Goal: Information Seeking & Learning: Check status

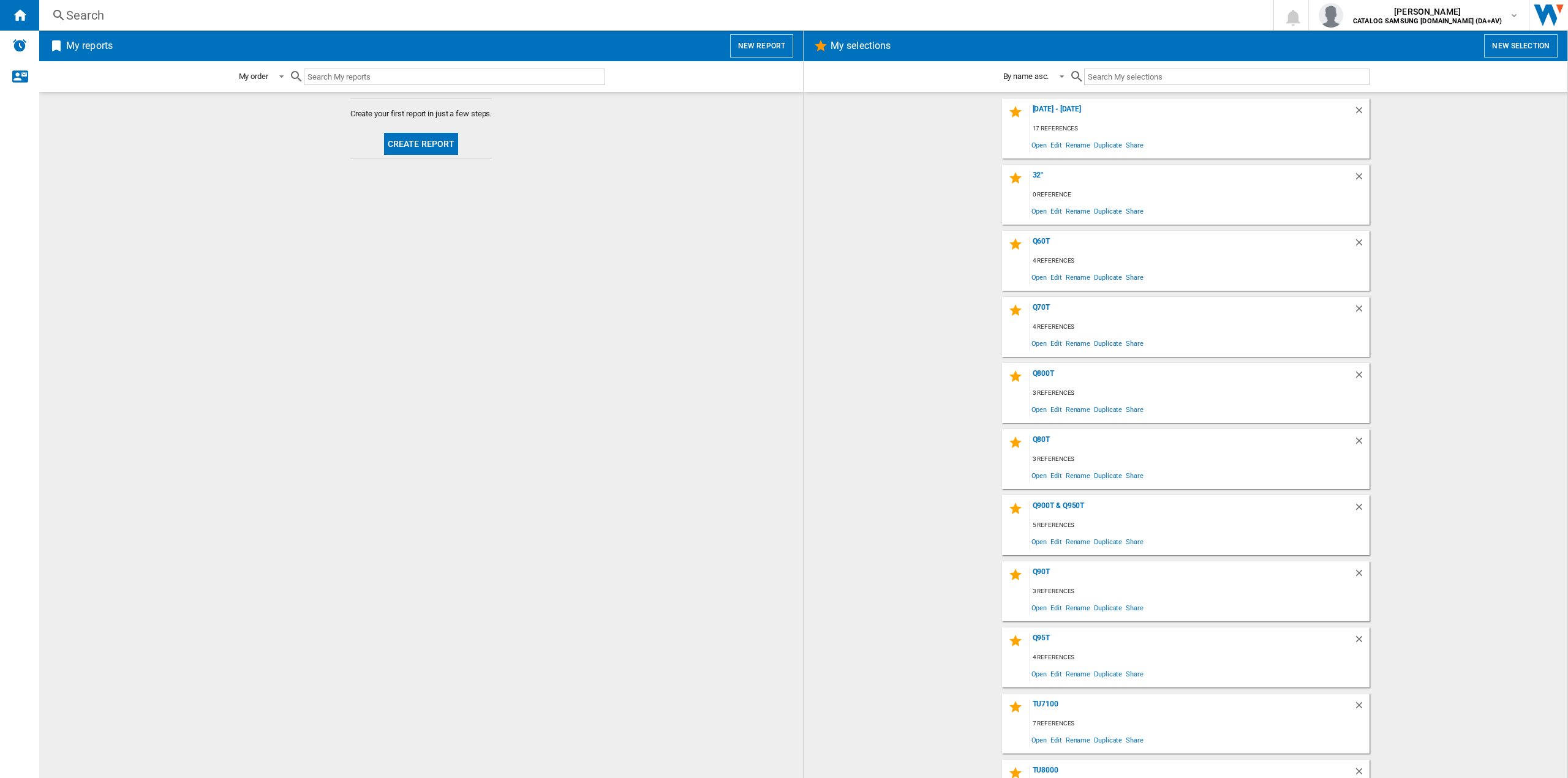
click at [288, 25] on div "Search Search 0 [PERSON_NAME] CATALOG SAMSUNG [DOMAIN_NAME] (DA+AV) CATALOG SAM…" at bounding box center [803, 15] width 1529 height 31
click at [98, 18] on div "Search" at bounding box center [652, 16] width 1174 height 18
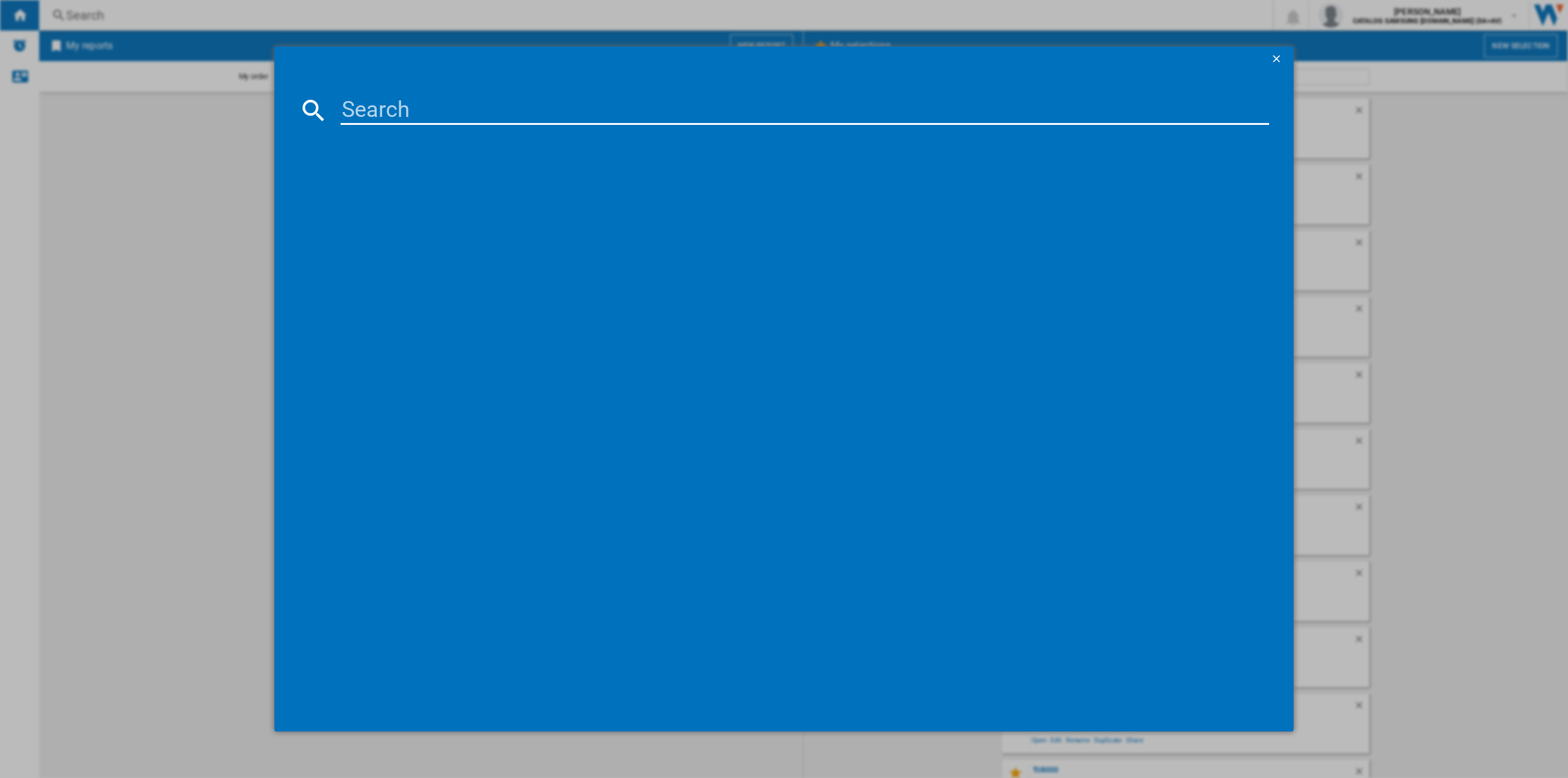
click at [382, 111] on input at bounding box center [804, 111] width 929 height 30
type input "50UA7500"
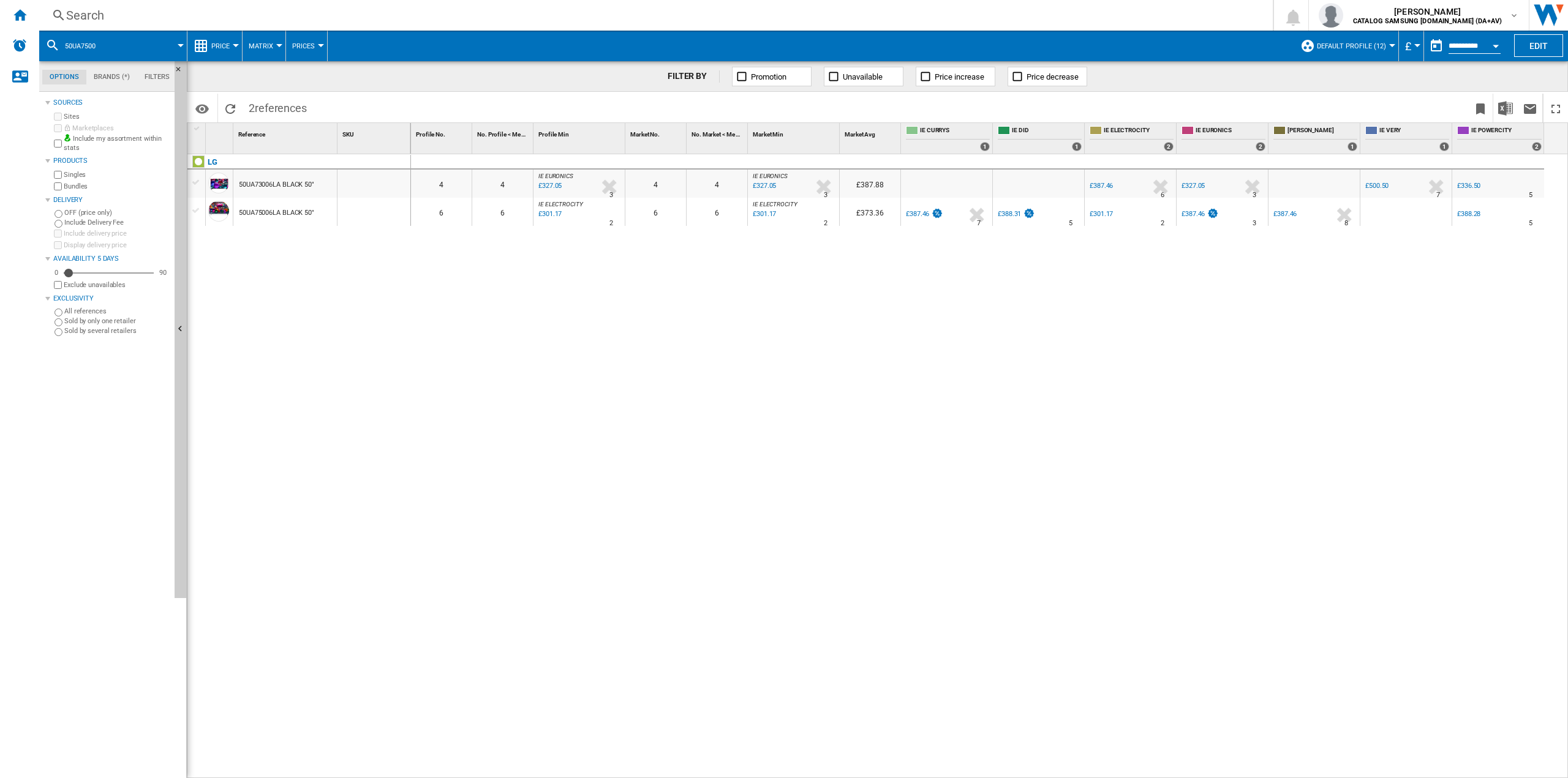
click at [1423, 50] on button "button" at bounding box center [1436, 46] width 25 height 25
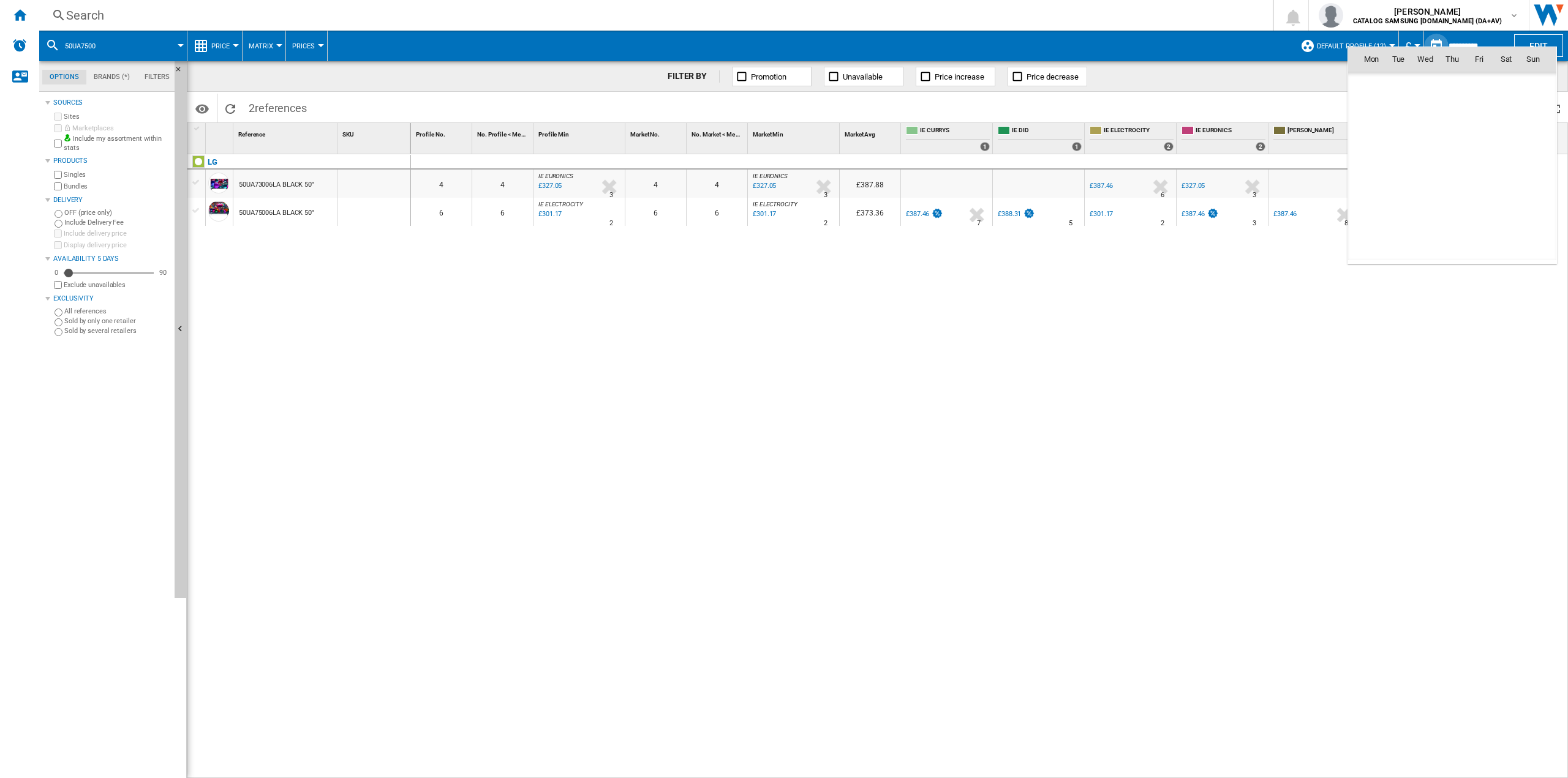
scroll to position [5842, 0]
click at [1408, 47] on th "Tue" at bounding box center [1398, 60] width 27 height 25
click at [1408, 44] on div at bounding box center [784, 389] width 1568 height 778
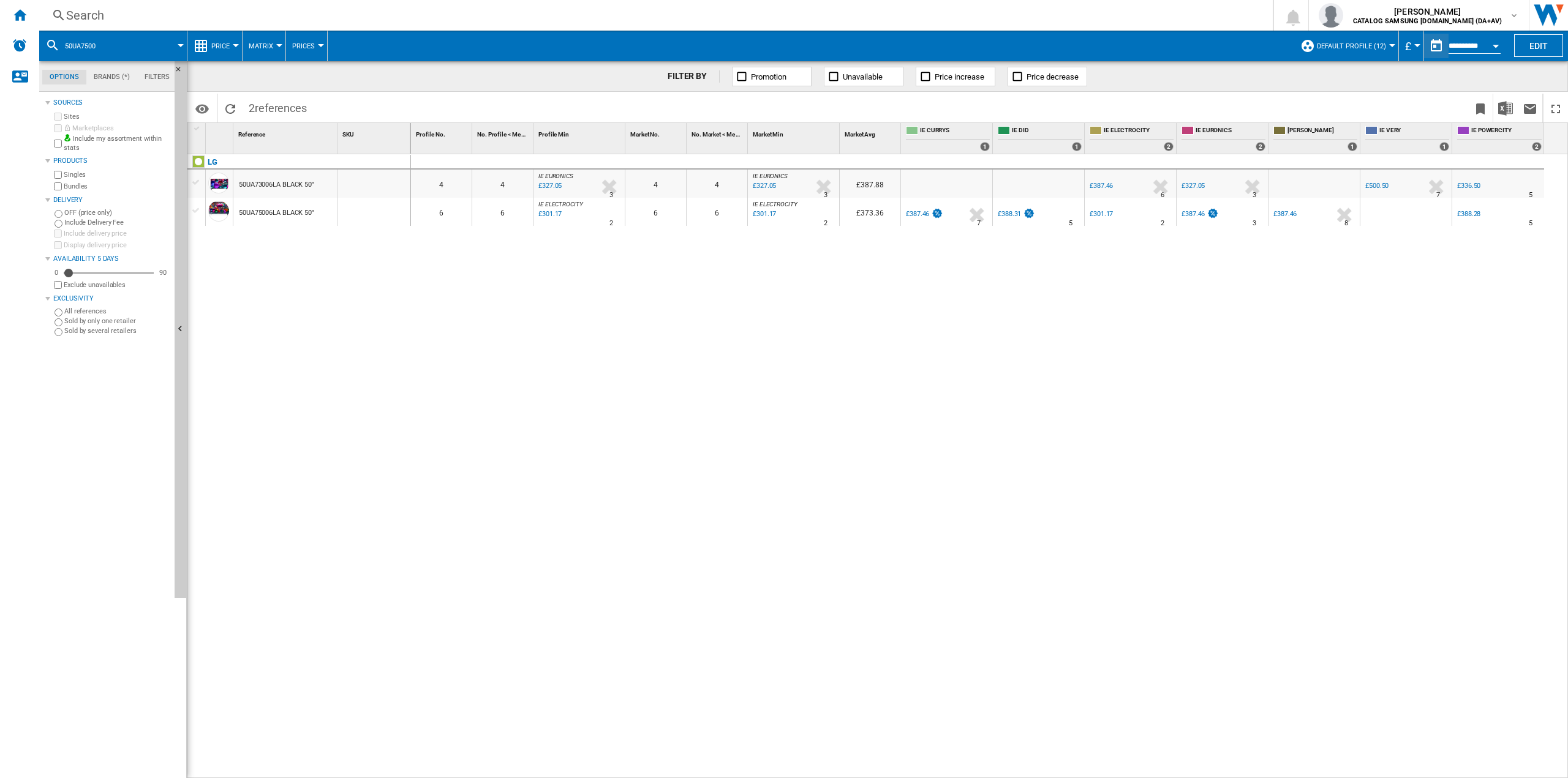
click at [1408, 44] on span "£" at bounding box center [1408, 46] width 6 height 13
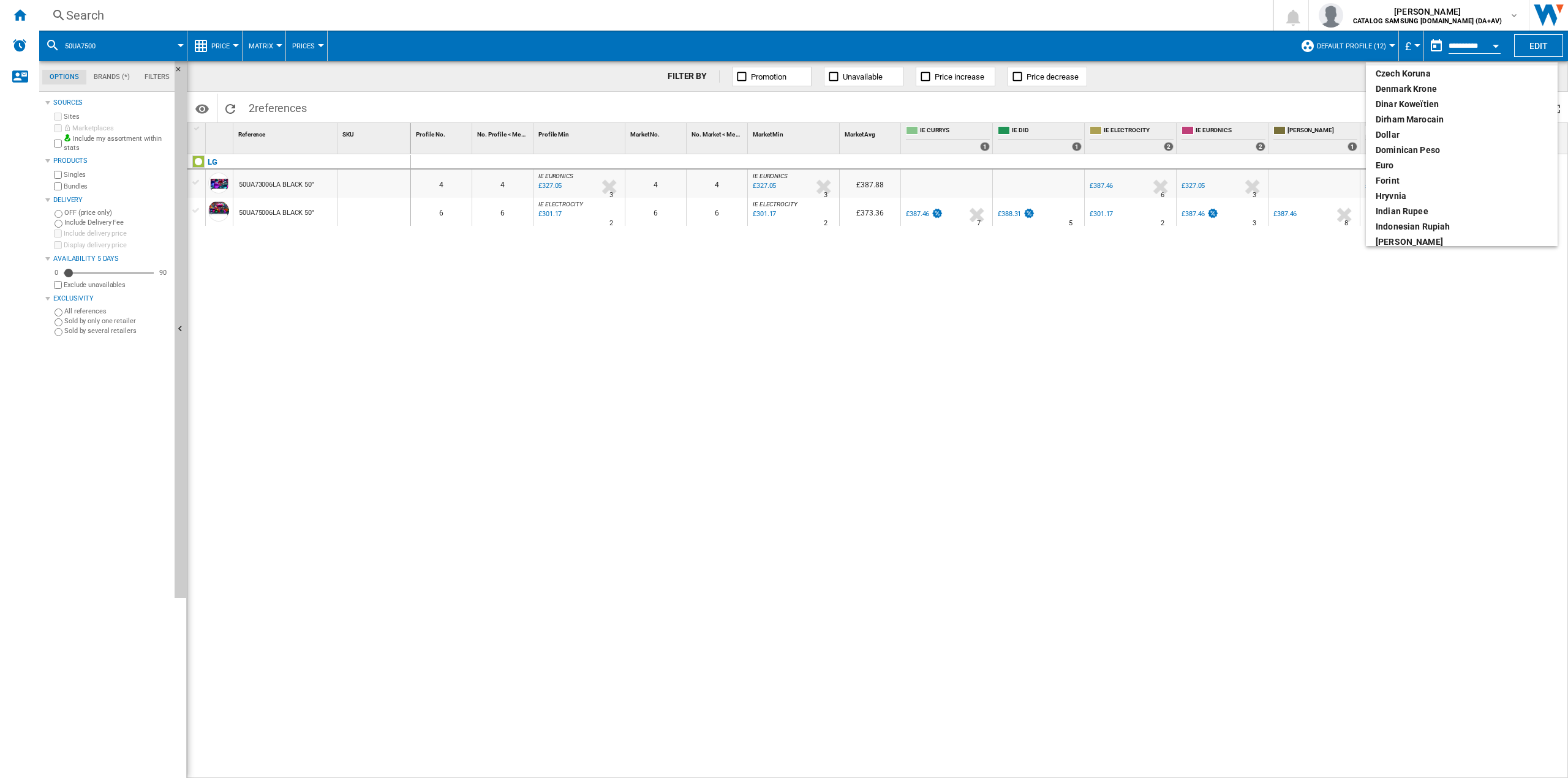
scroll to position [141, 0]
click at [1386, 161] on div "euro" at bounding box center [1461, 164] width 172 height 12
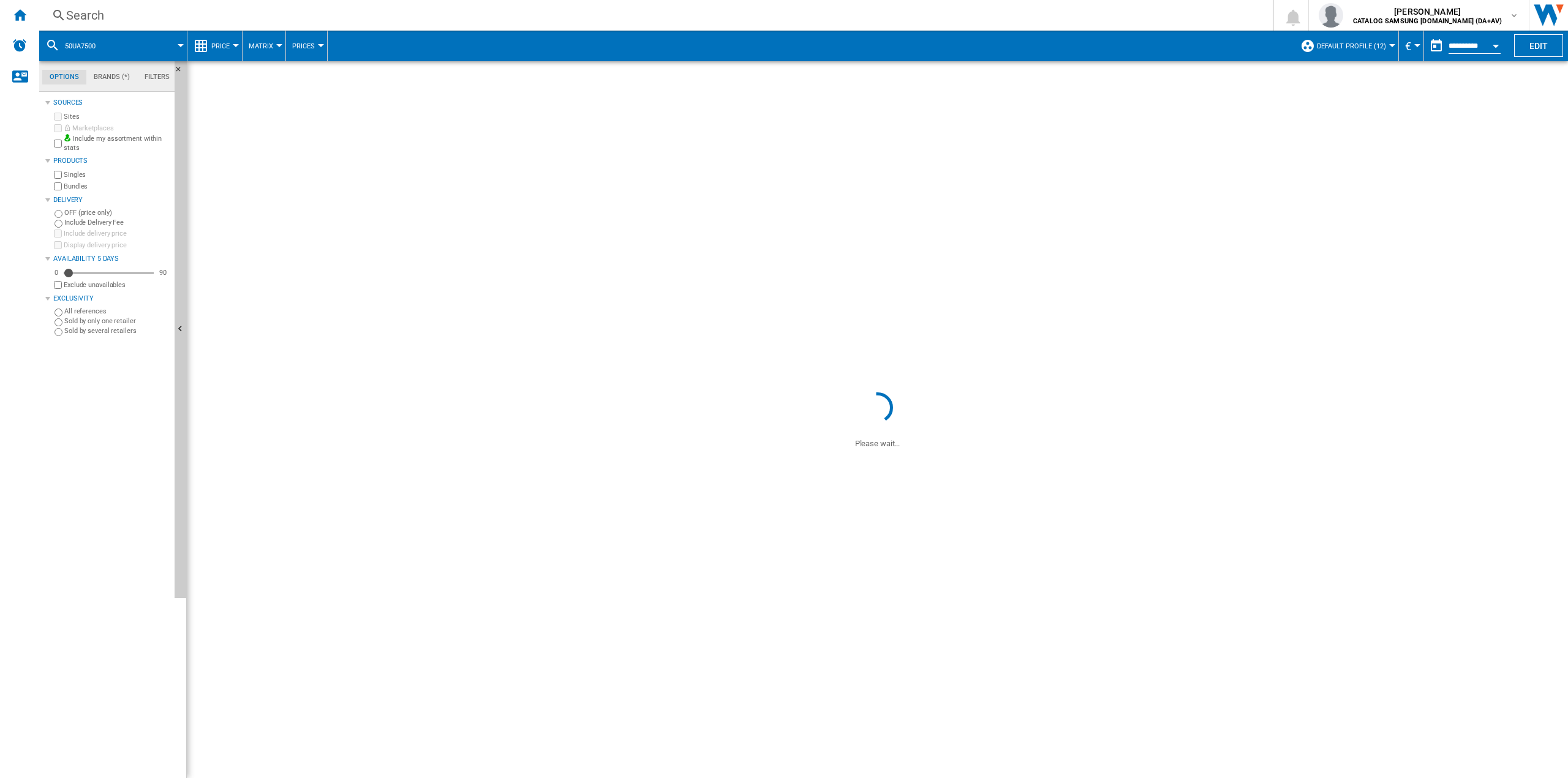
click at [1314, 377] on span at bounding box center [877, 225] width 1381 height 328
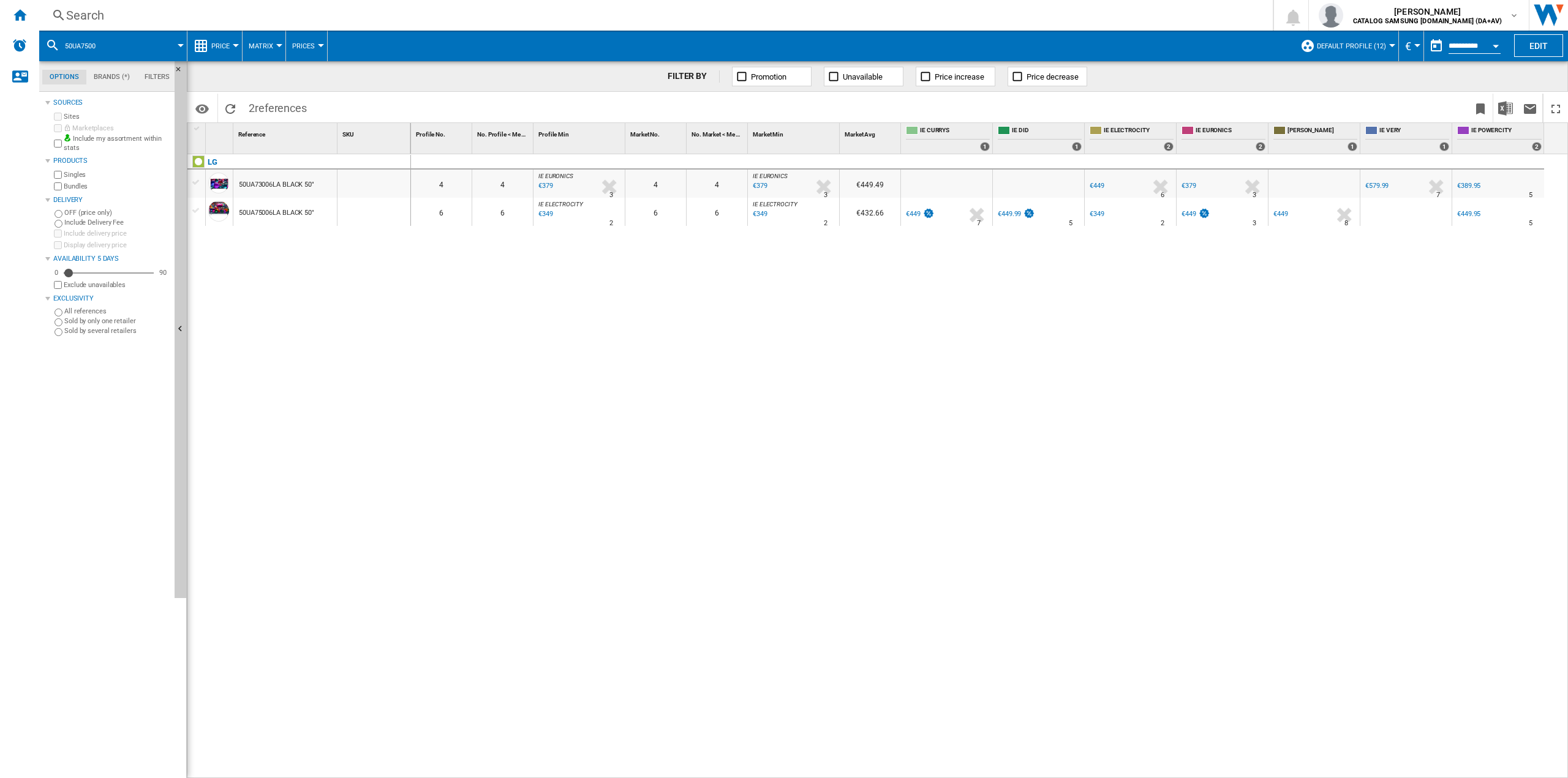
click at [296, 211] on div "50UA75006LA BLACK 50"" at bounding box center [276, 213] width 75 height 28
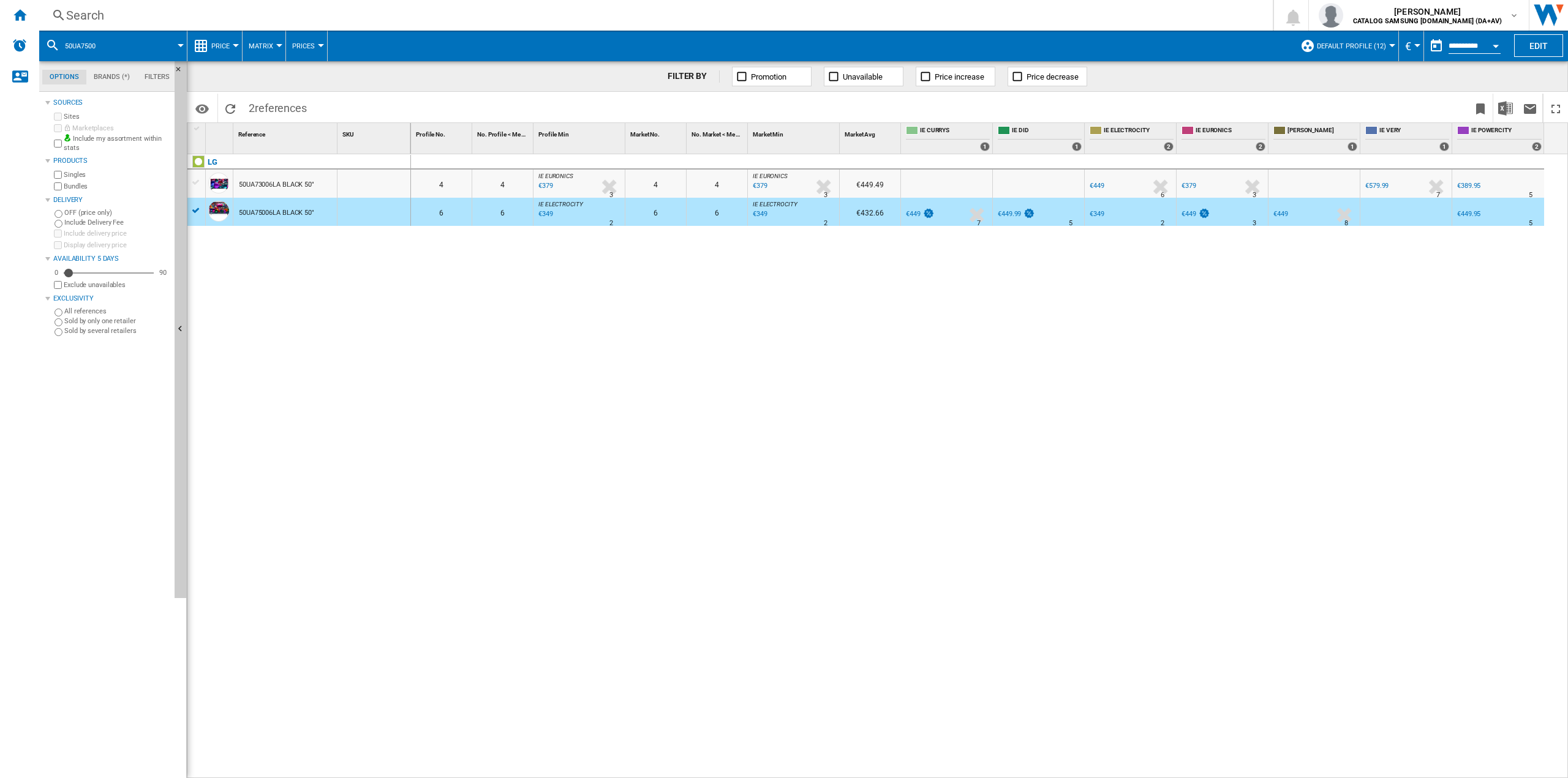
click at [394, 210] on div at bounding box center [374, 212] width 73 height 28
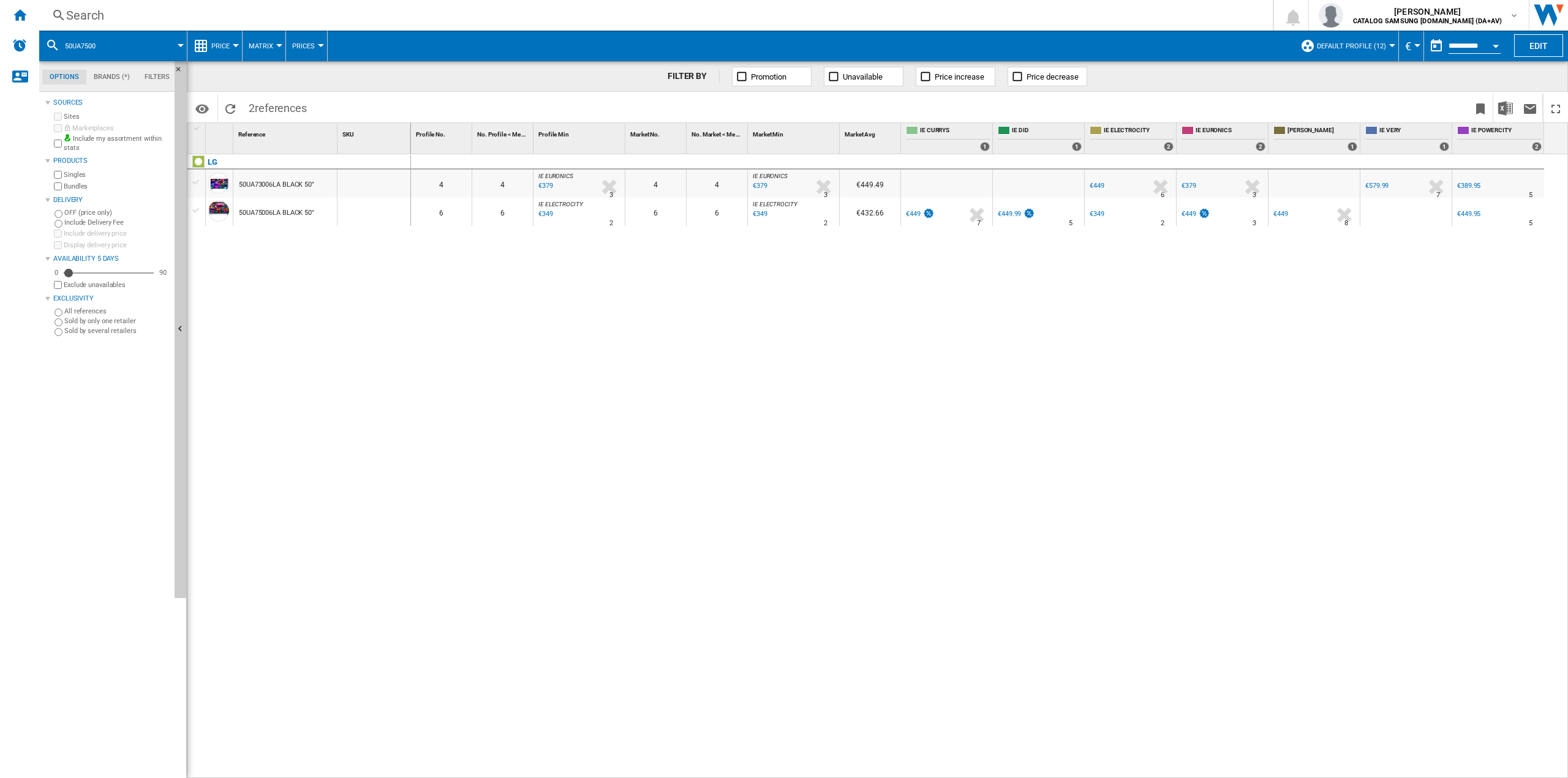
click at [296, 219] on div "50UA75006LA BLACK 50"" at bounding box center [276, 213] width 75 height 28
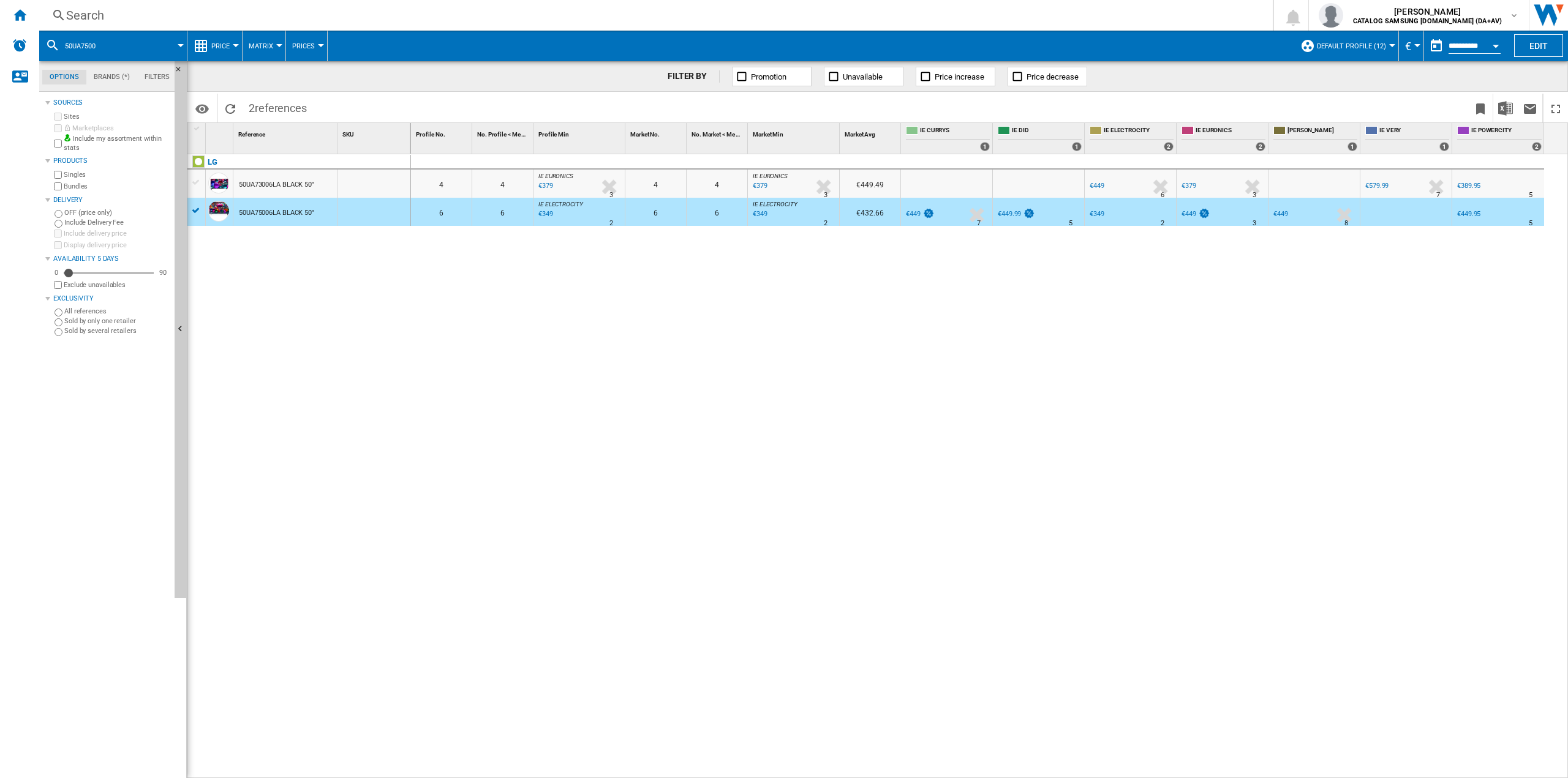
click at [275, 204] on div "50UA75006LA BLACK 50"" at bounding box center [276, 213] width 75 height 28
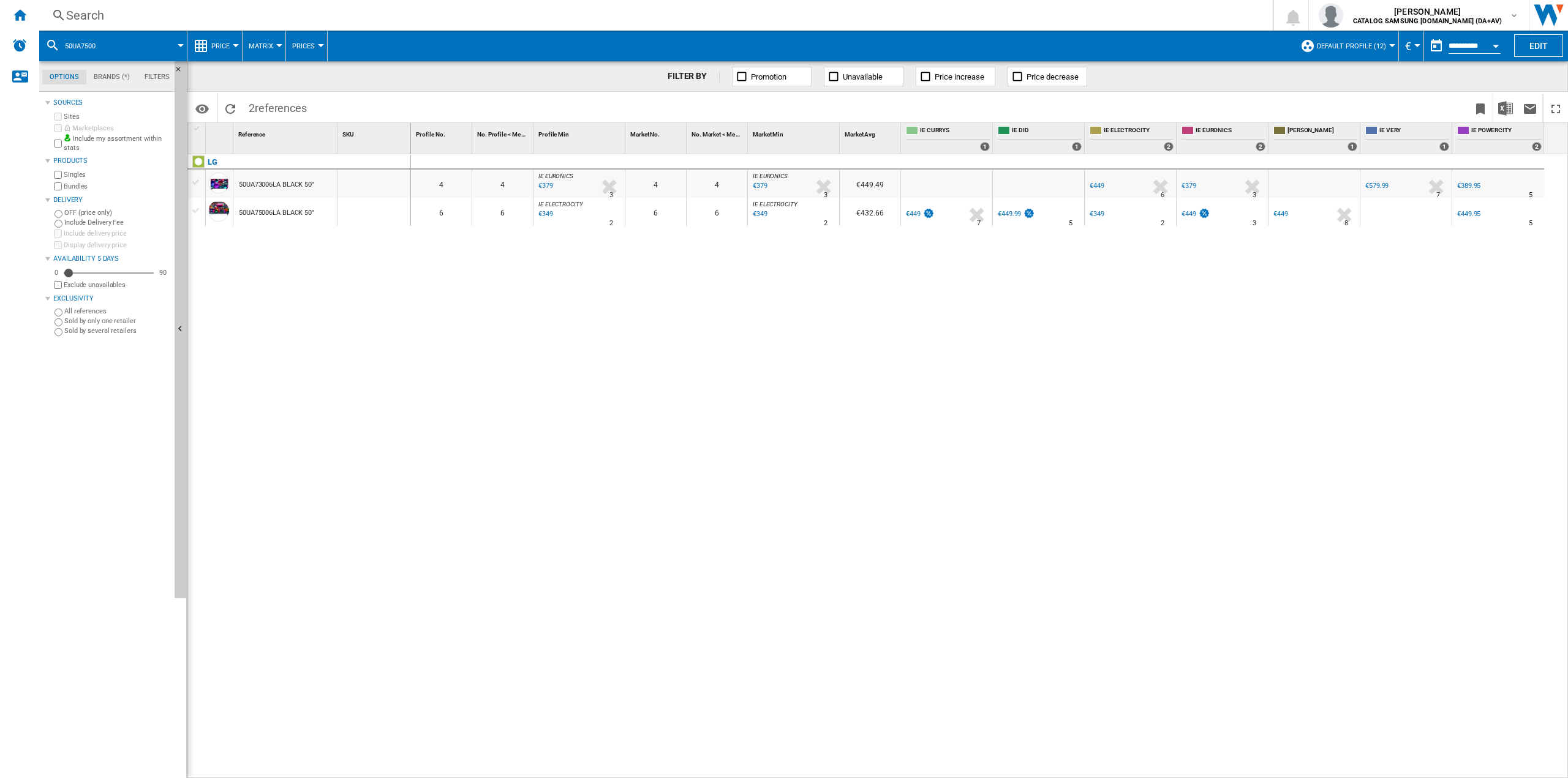
click at [275, 204] on div "50UA75006LA BLACK 50"" at bounding box center [276, 213] width 75 height 28
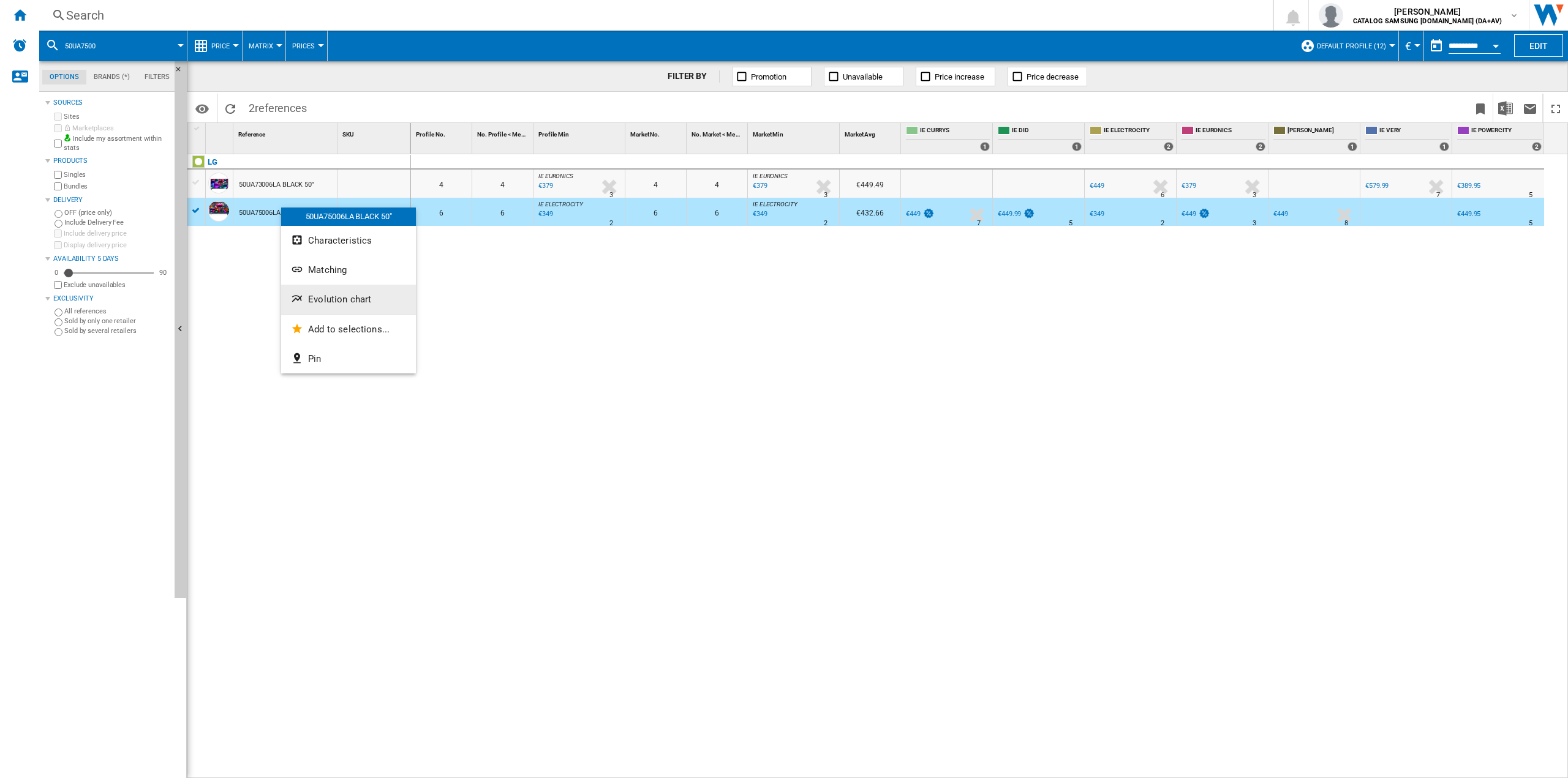
click at [364, 302] on span "Evolution chart" at bounding box center [339, 299] width 63 height 11
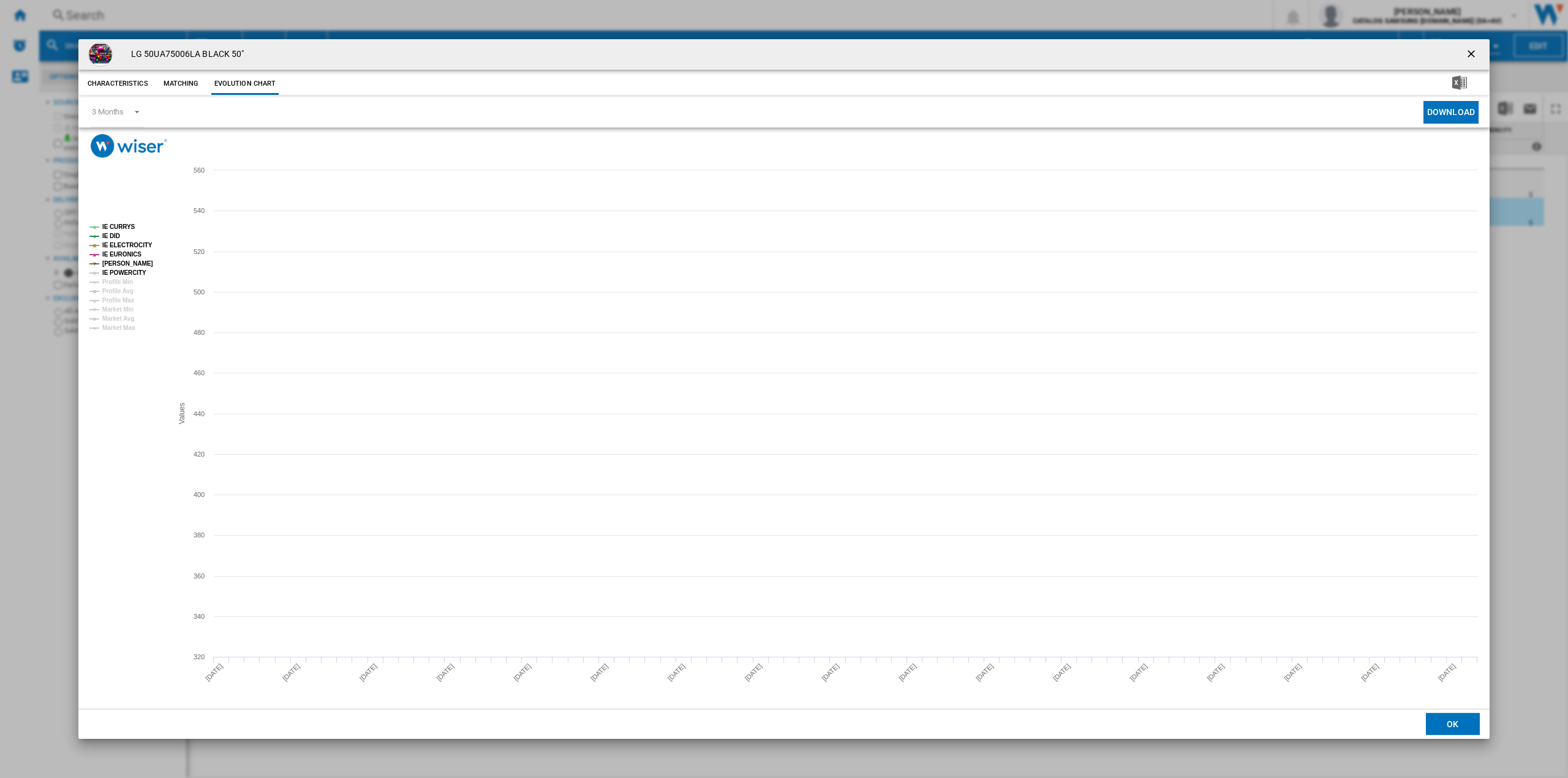
click at [127, 275] on tspan "IE POWERCITY" at bounding box center [125, 273] width 44 height 7
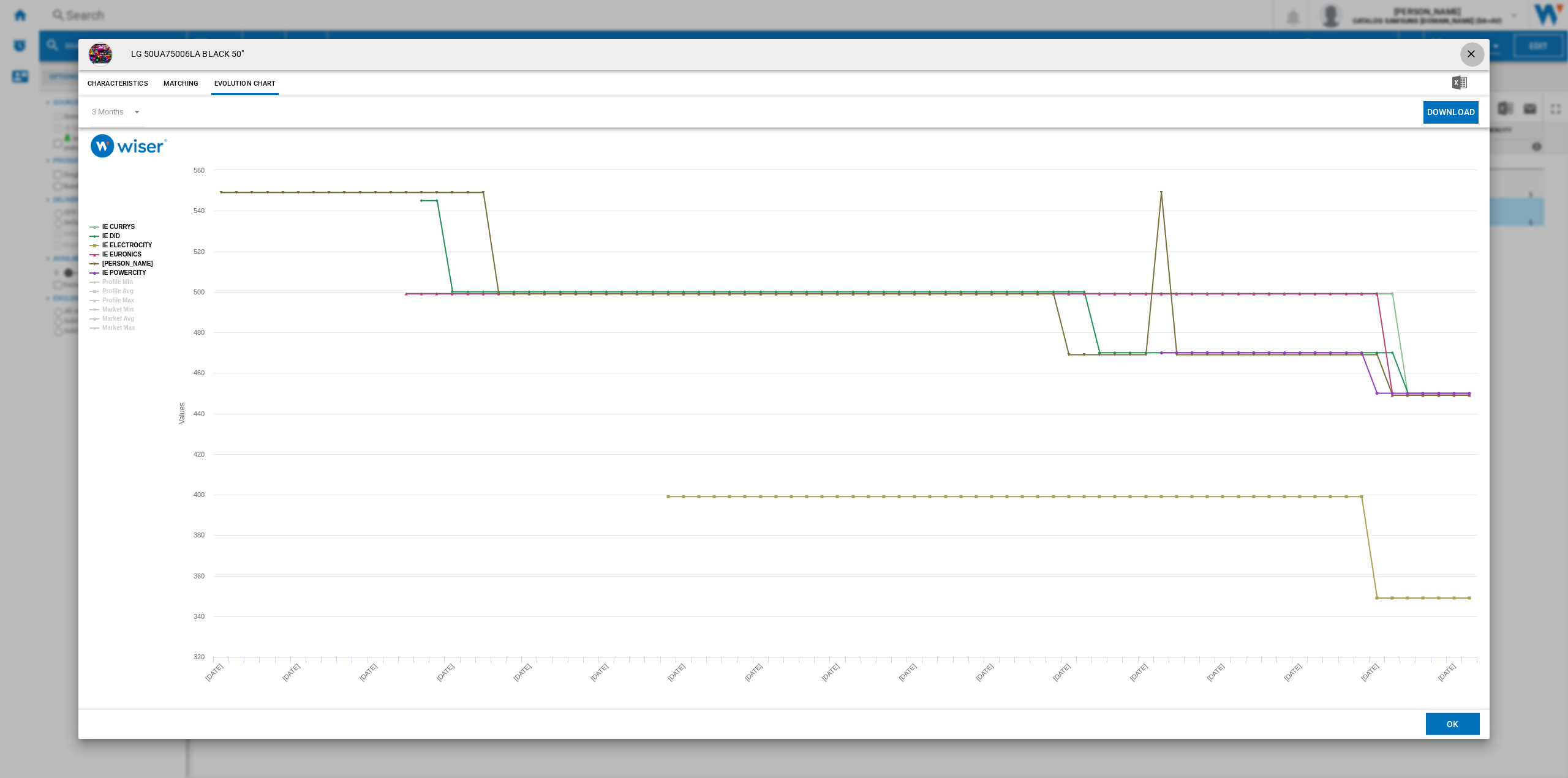
click at [1472, 47] on ng-md-icon "getI18NText('BUTTONS.CLOSE_DIALOG')" at bounding box center [1472, 54] width 15 height 15
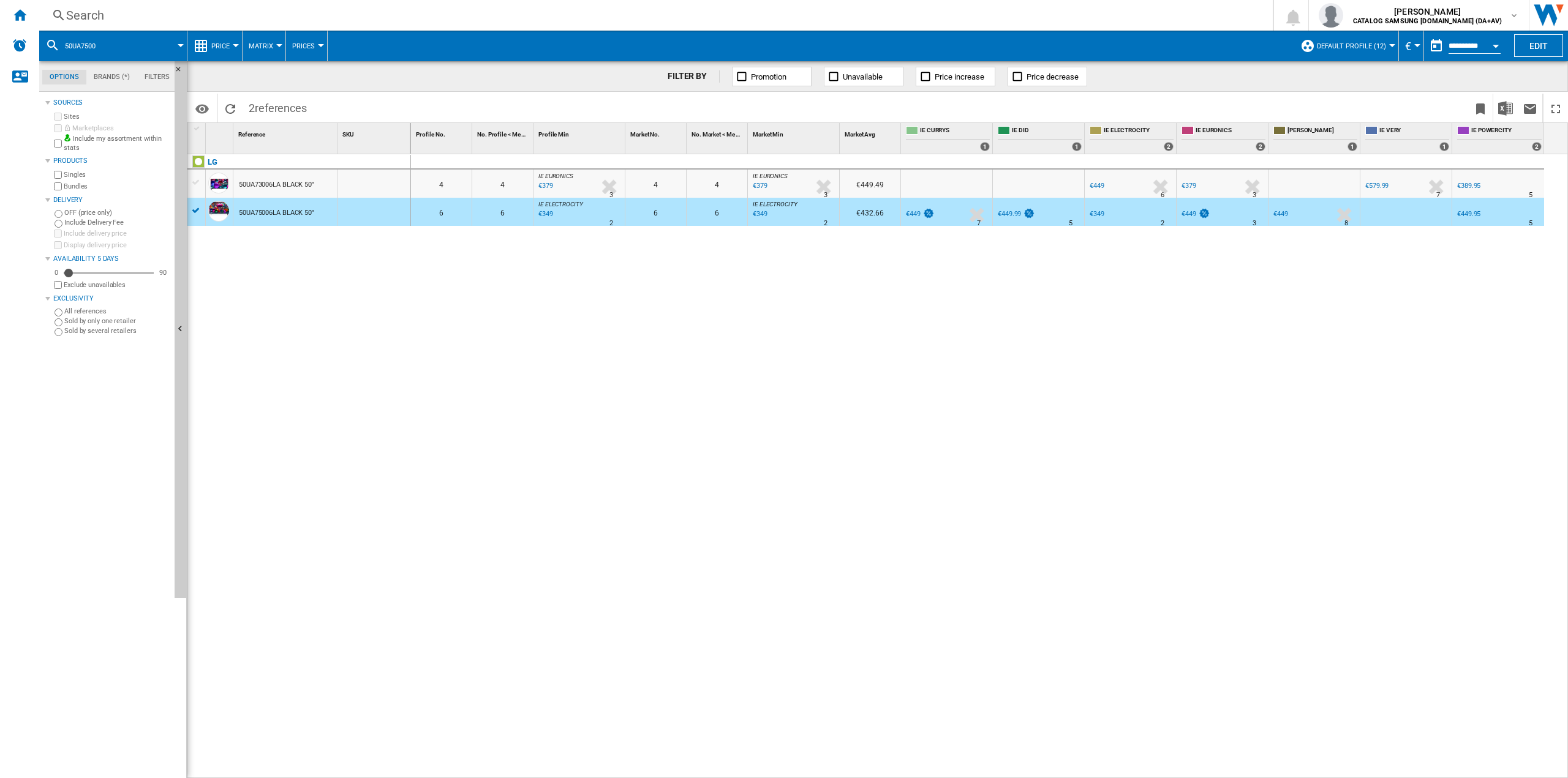
click at [760, 187] on div "€379" at bounding box center [759, 186] width 17 height 12
click at [290, 184] on div "50UA73006LA BLACK 50"" at bounding box center [276, 185] width 75 height 28
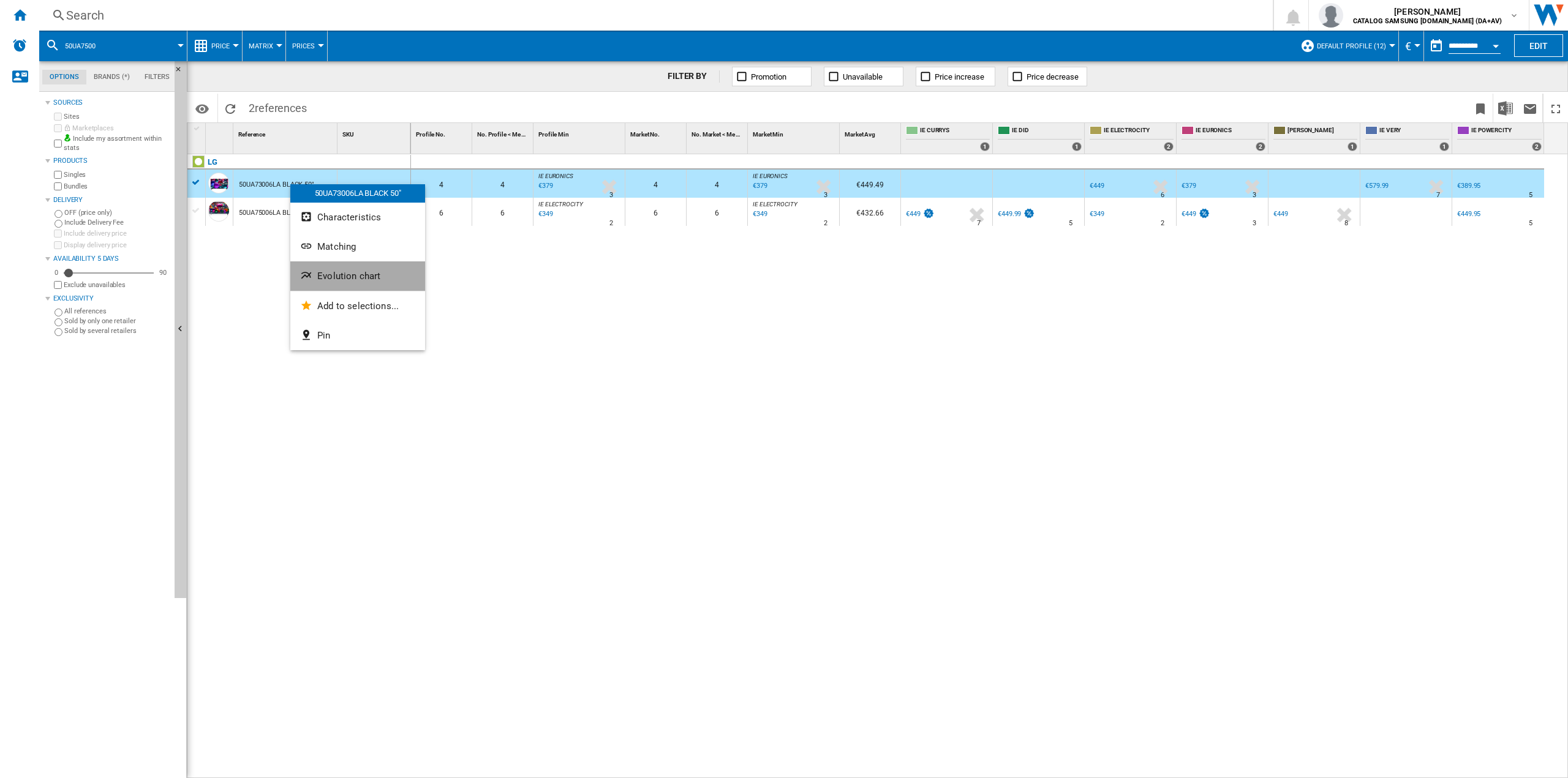
click at [342, 279] on span "Evolution chart" at bounding box center [349, 276] width 63 height 11
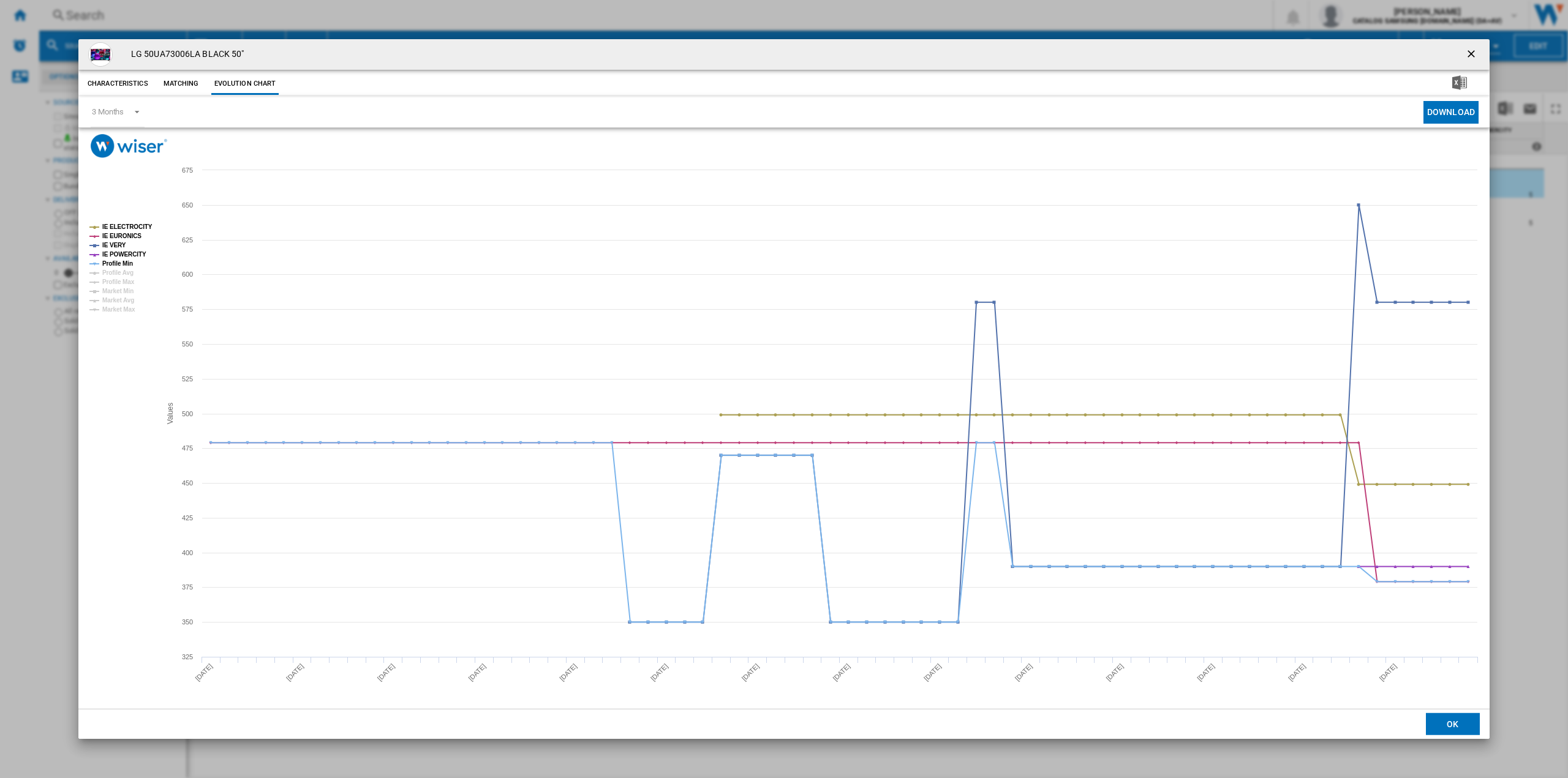
click at [1468, 48] on ng-md-icon "getI18NText('BUTTONS.CLOSE_DIALOG')" at bounding box center [1472, 54] width 15 height 15
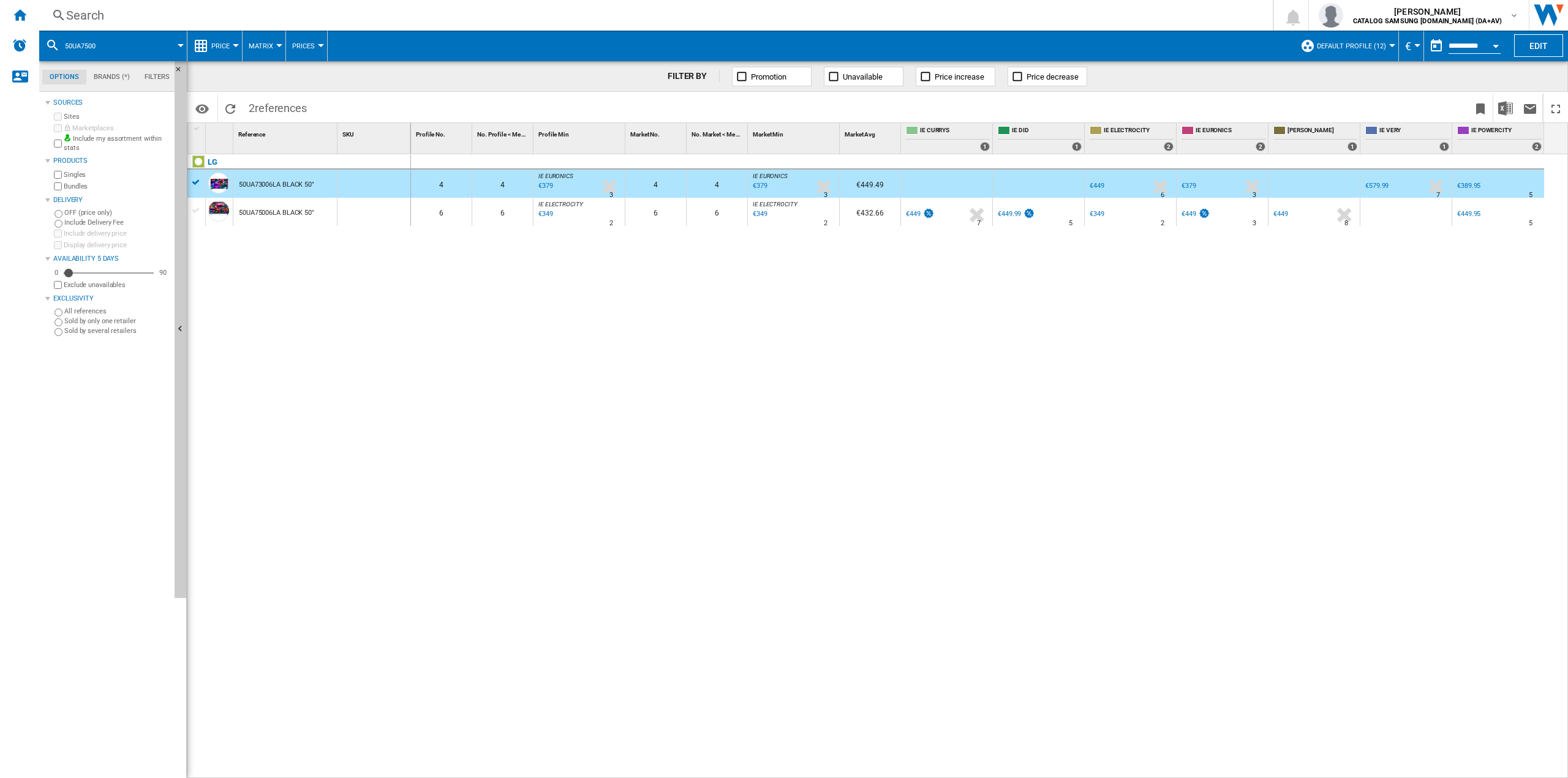
click at [191, 26] on div "Search Search 0 [PERSON_NAME] CATALOG SAMSUNG [DOMAIN_NAME] (DA+AV) CATALOG SAM…" at bounding box center [803, 15] width 1529 height 31
click at [175, 18] on div "Search" at bounding box center [652, 16] width 1174 height 18
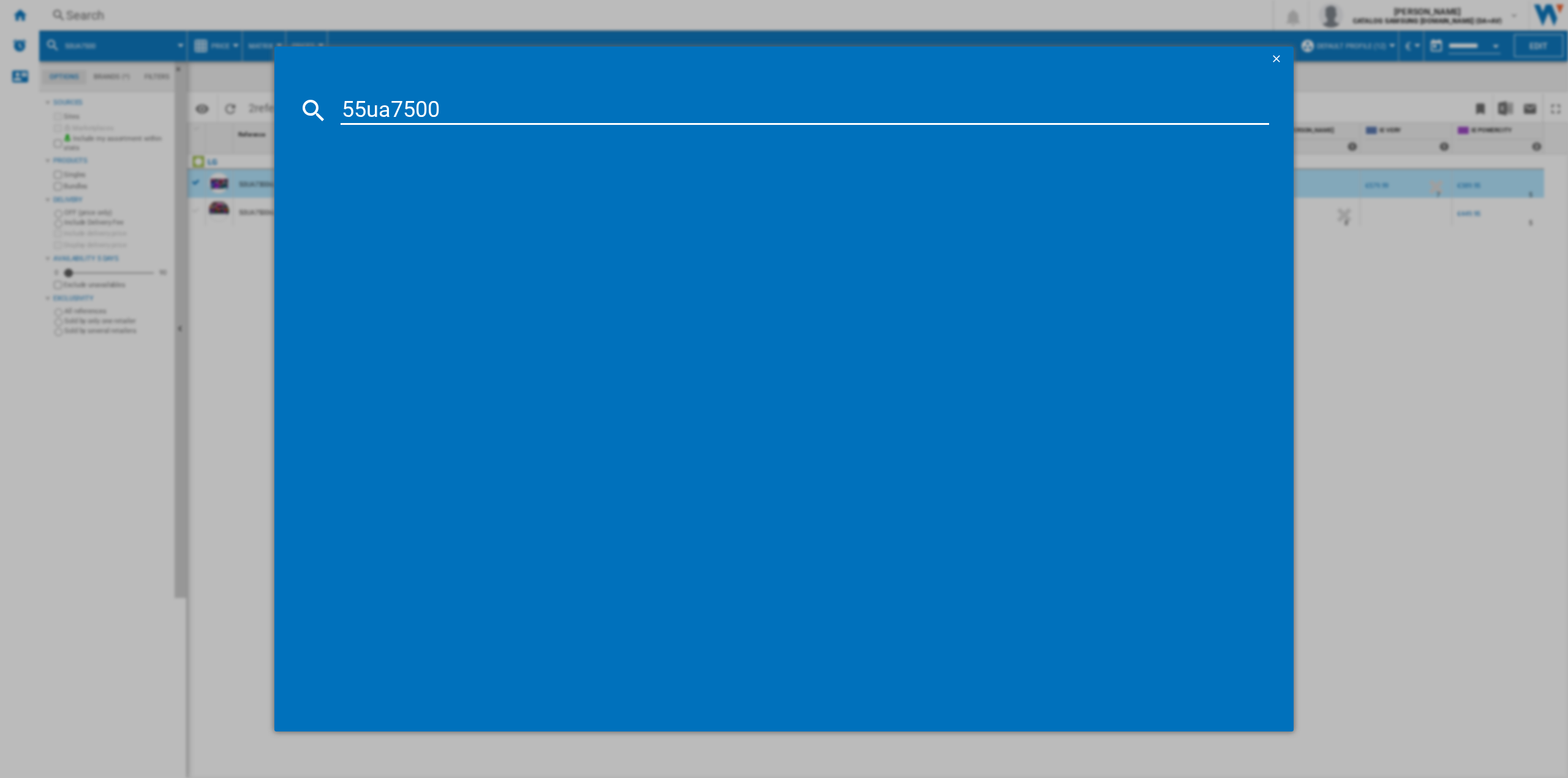
type input "55ua7500"
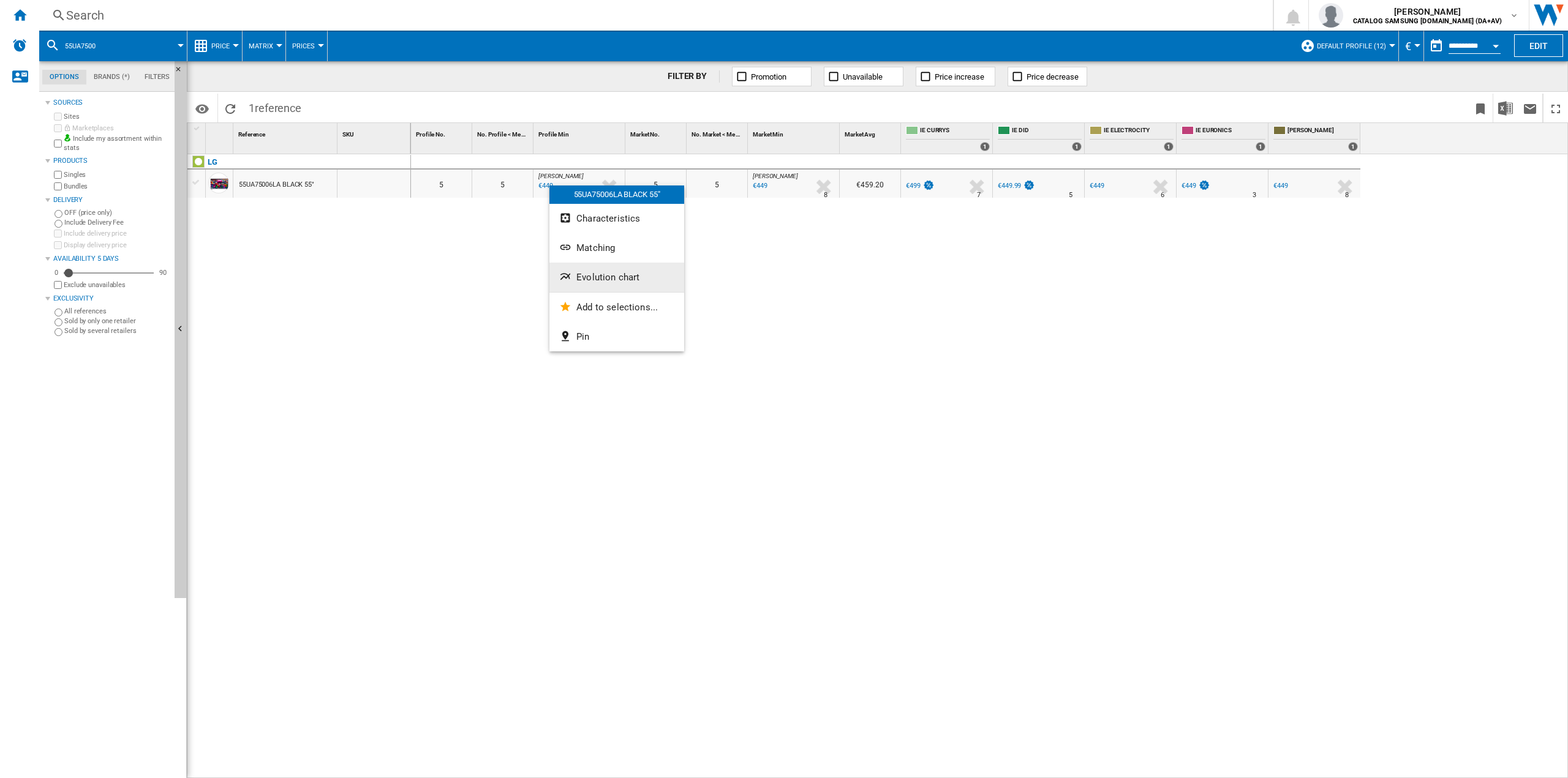
click at [604, 278] on span "Evolution chart" at bounding box center [608, 277] width 63 height 11
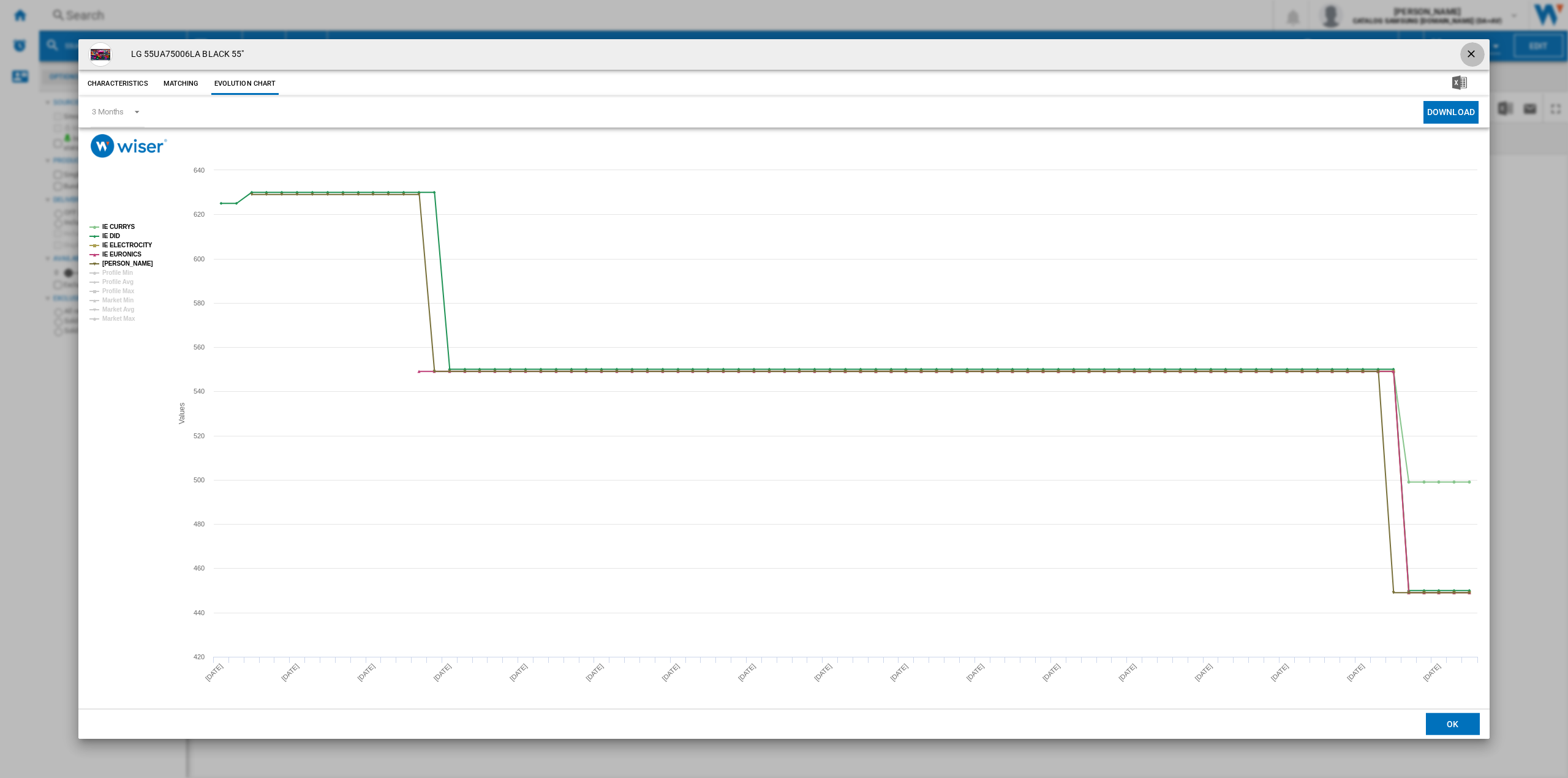
click at [1474, 55] on ng-md-icon "getI18NText('BUTTONS.CLOSE_DIALOG')" at bounding box center [1472, 54] width 15 height 15
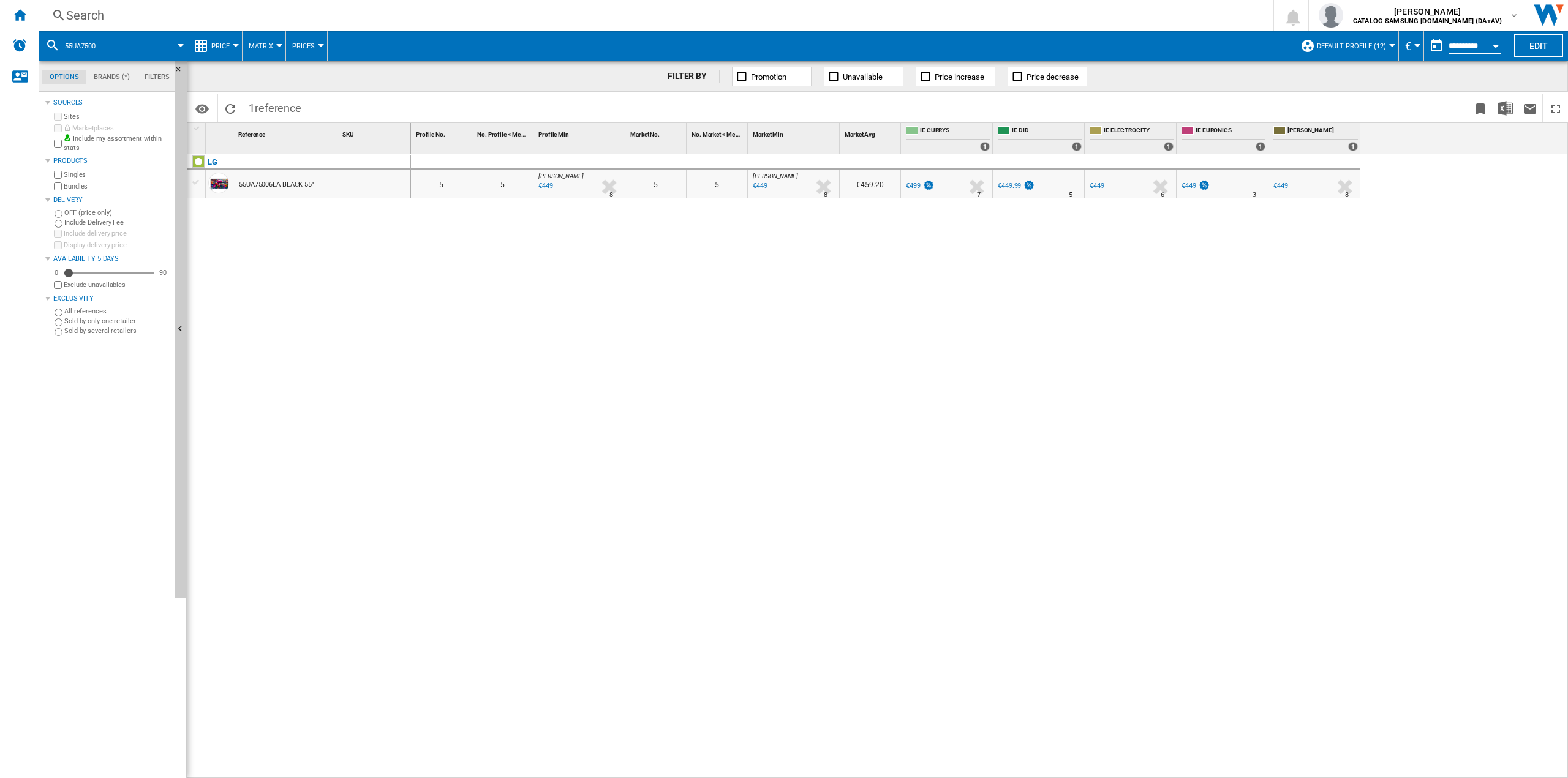
click at [239, 13] on div "Search" at bounding box center [652, 16] width 1174 height 18
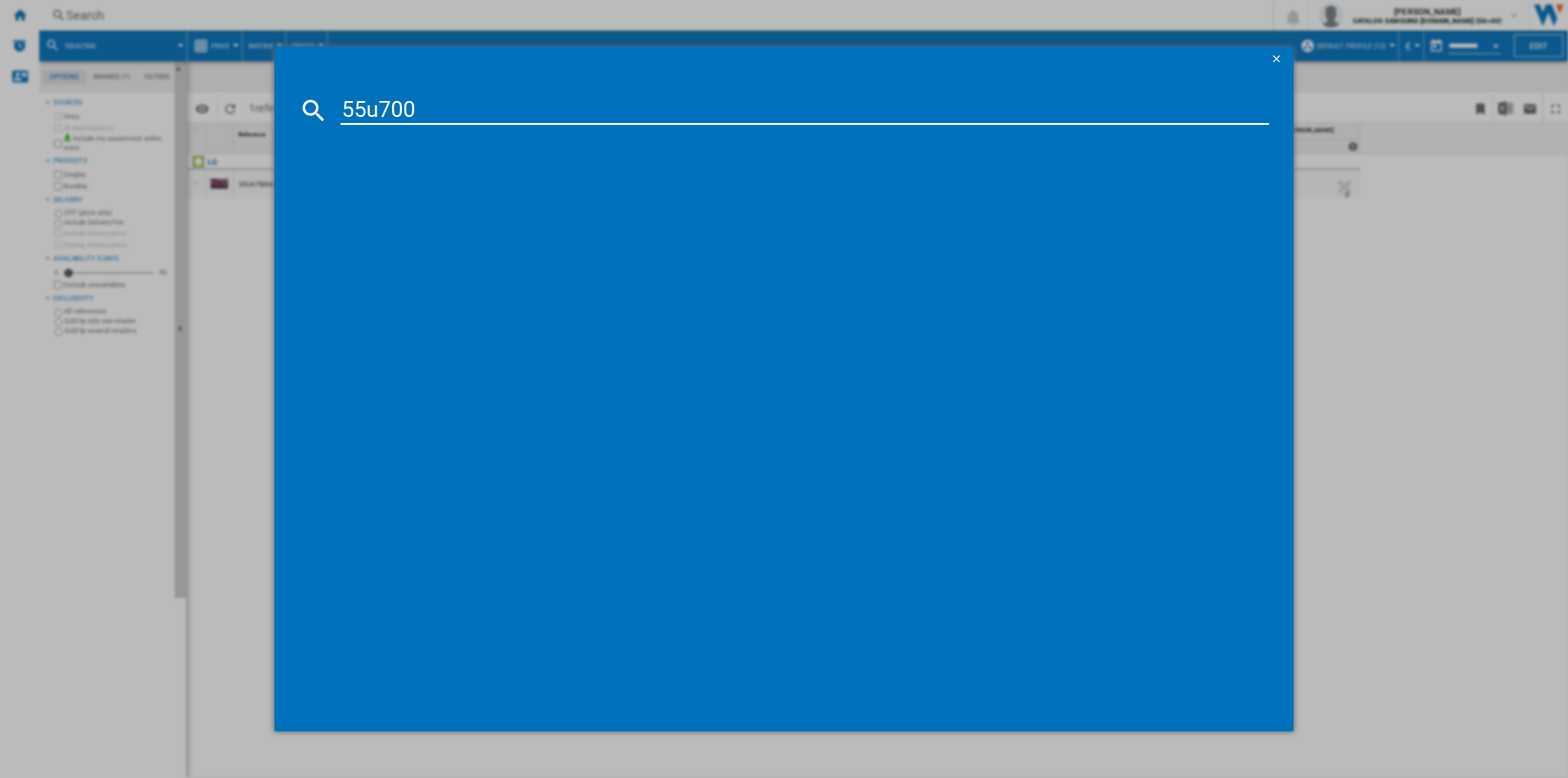
type input "55u7000"
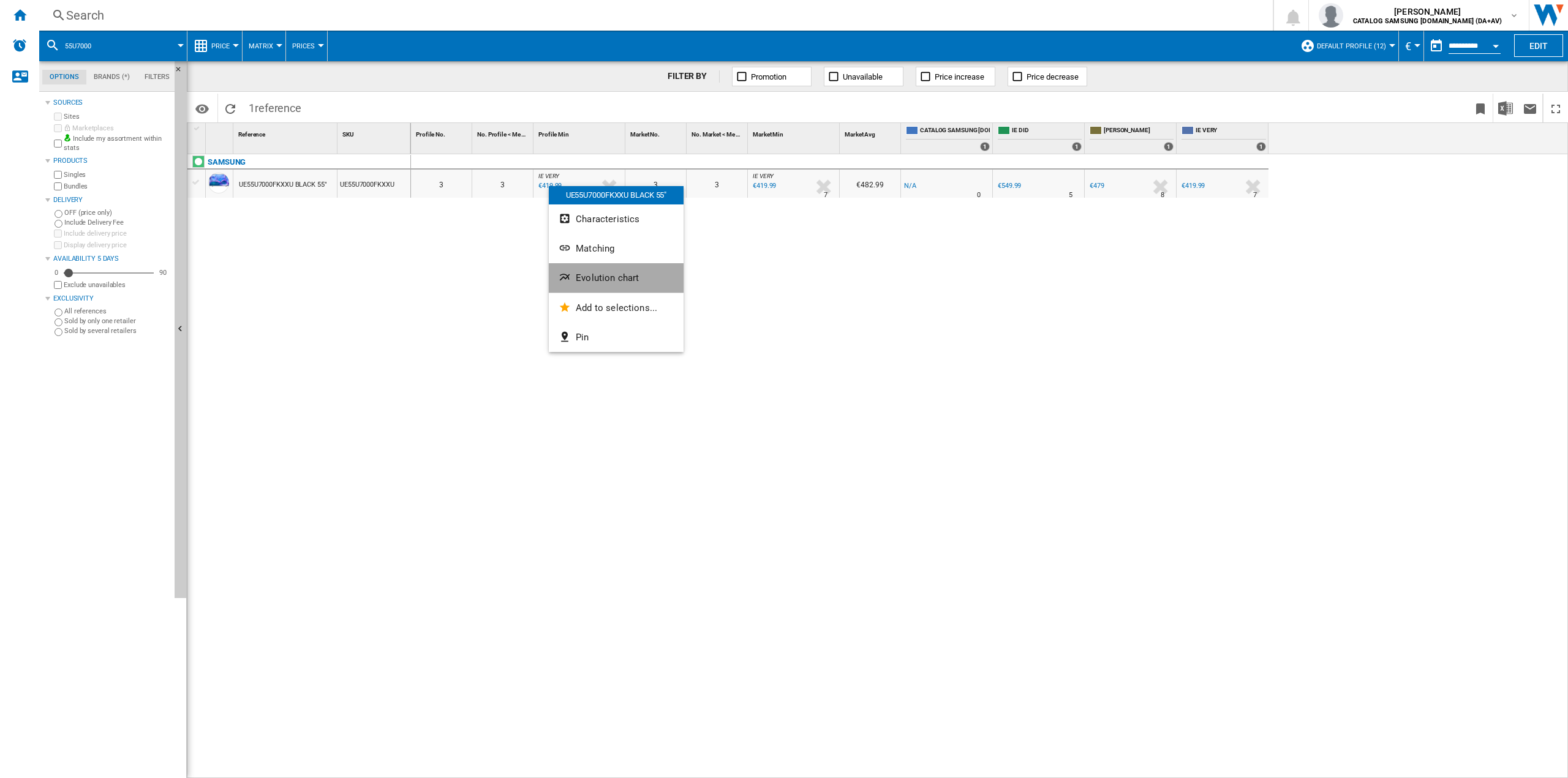
click at [592, 273] on span "Evolution chart" at bounding box center [607, 278] width 63 height 11
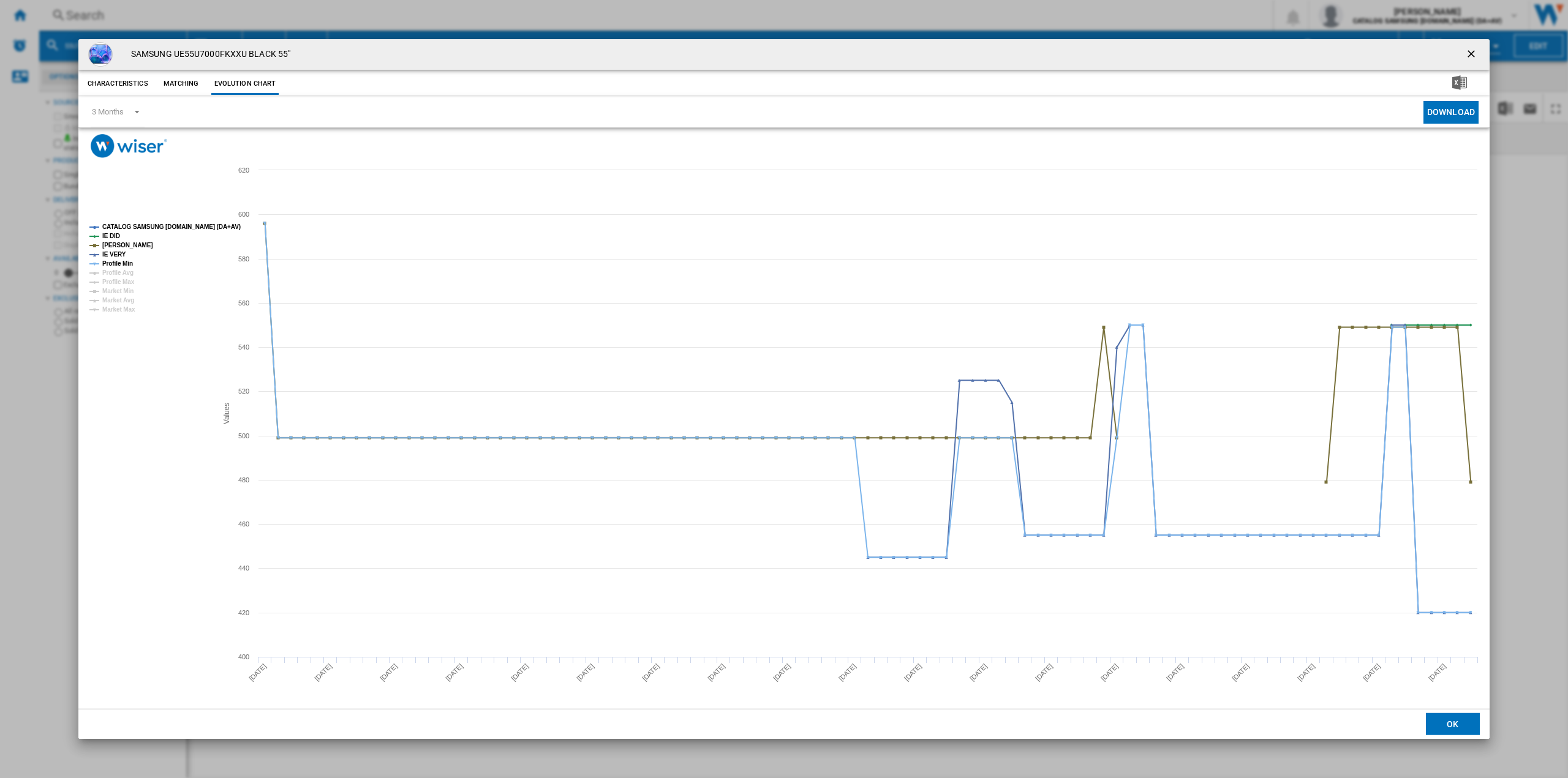
click at [1472, 54] on ng-md-icon "getI18NText('BUTTONS.CLOSE_DIALOG')" at bounding box center [1472, 54] width 15 height 15
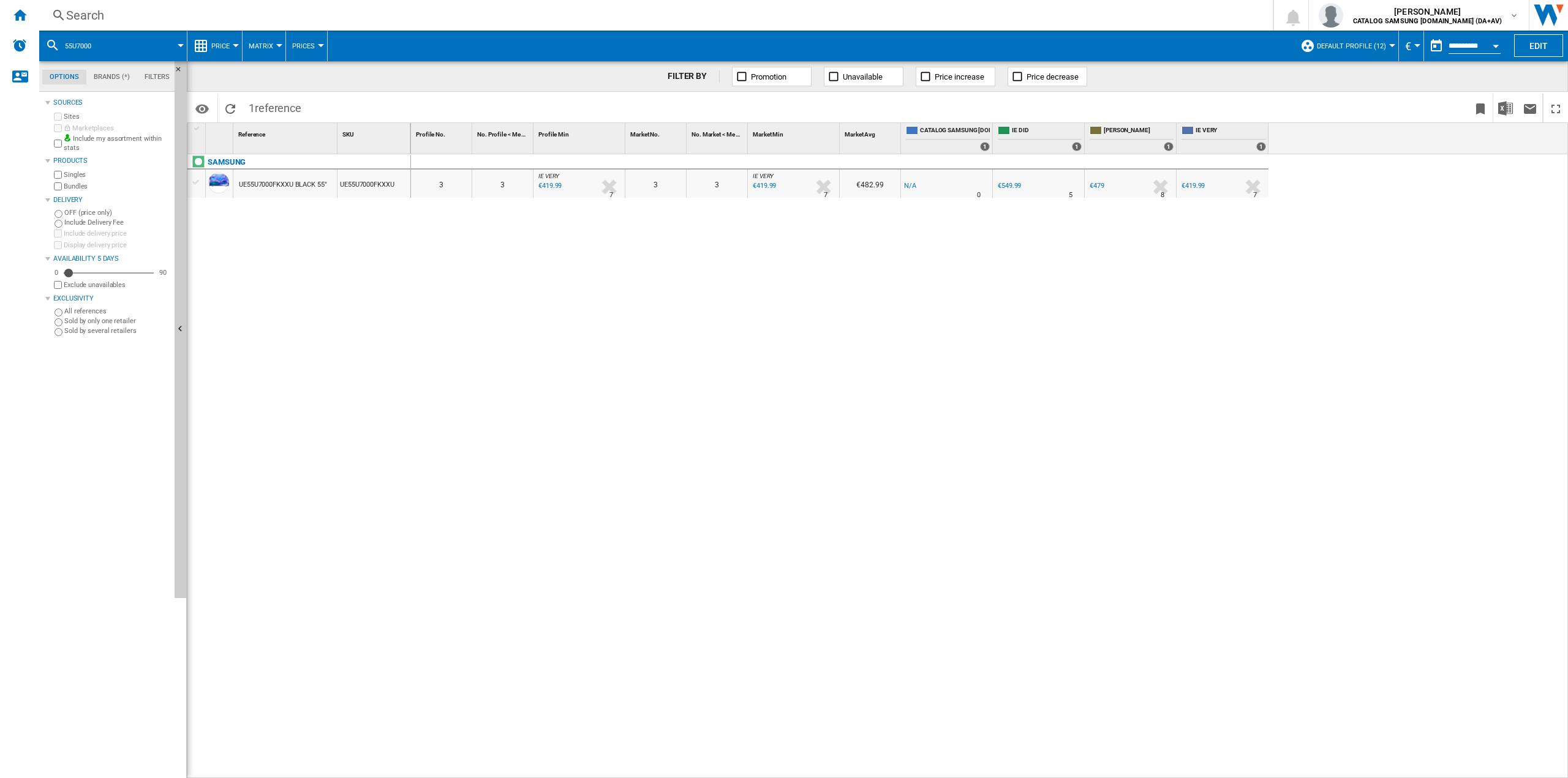
click at [192, 25] on div "Search Search 0 [PERSON_NAME] CATALOG SAMSUNG [DOMAIN_NAME] (DA+AV) CATALOG SAM…" at bounding box center [803, 15] width 1529 height 31
click at [182, 19] on div "Search" at bounding box center [652, 16] width 1174 height 18
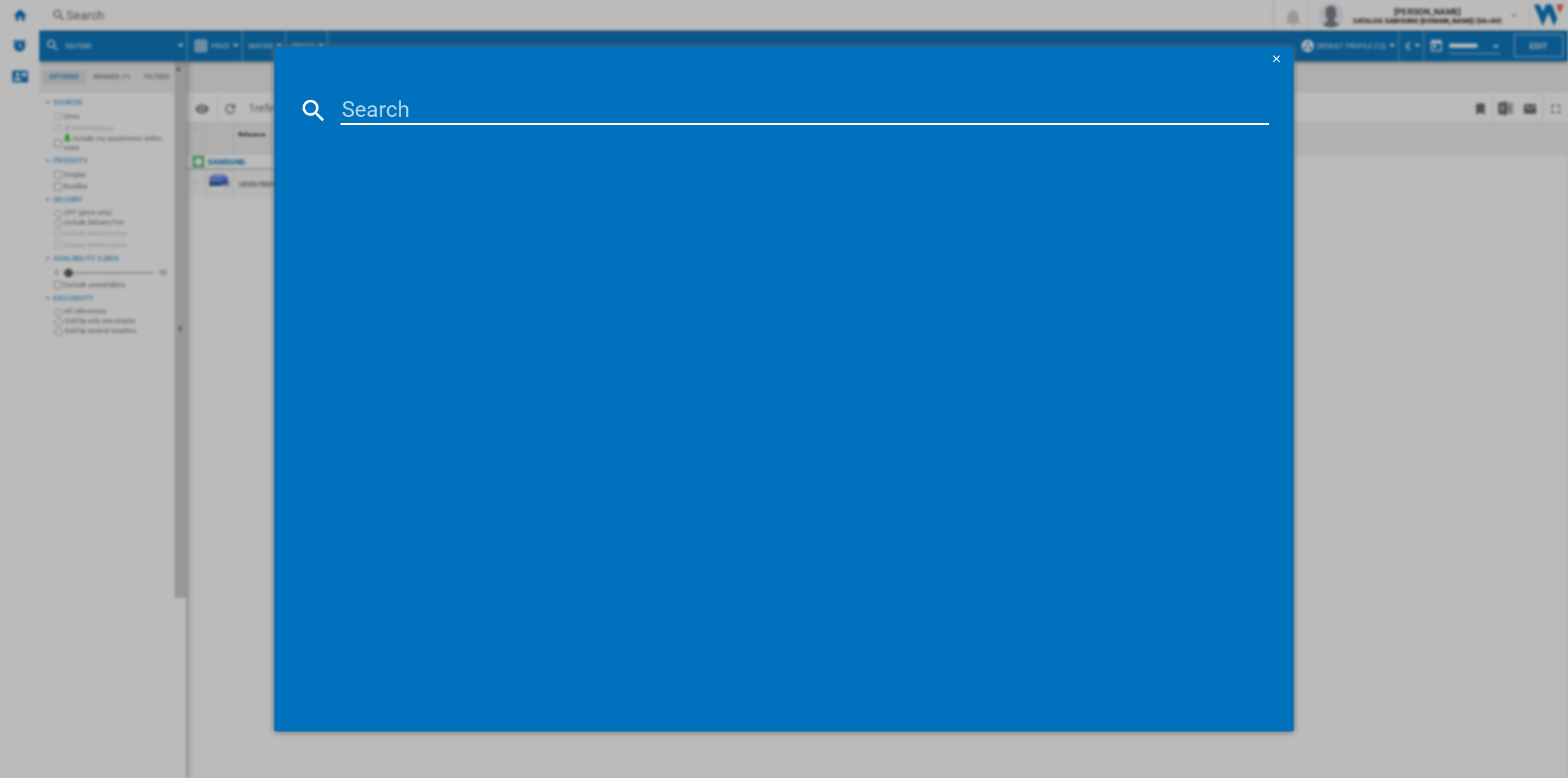
click at [364, 124] on input at bounding box center [804, 111] width 929 height 30
type input "50u8000"
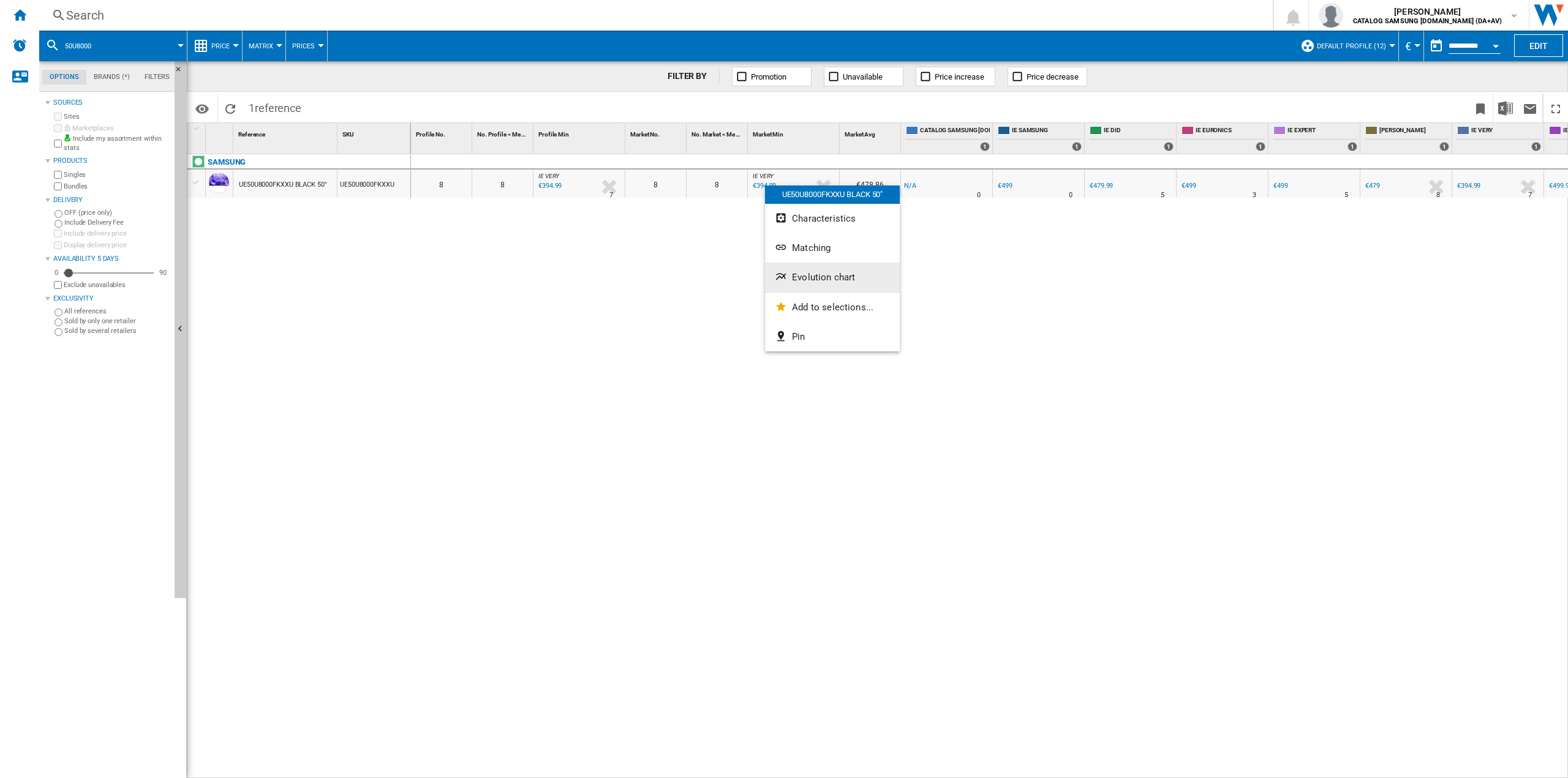
click at [823, 283] on button "Evolution chart" at bounding box center [832, 278] width 135 height 30
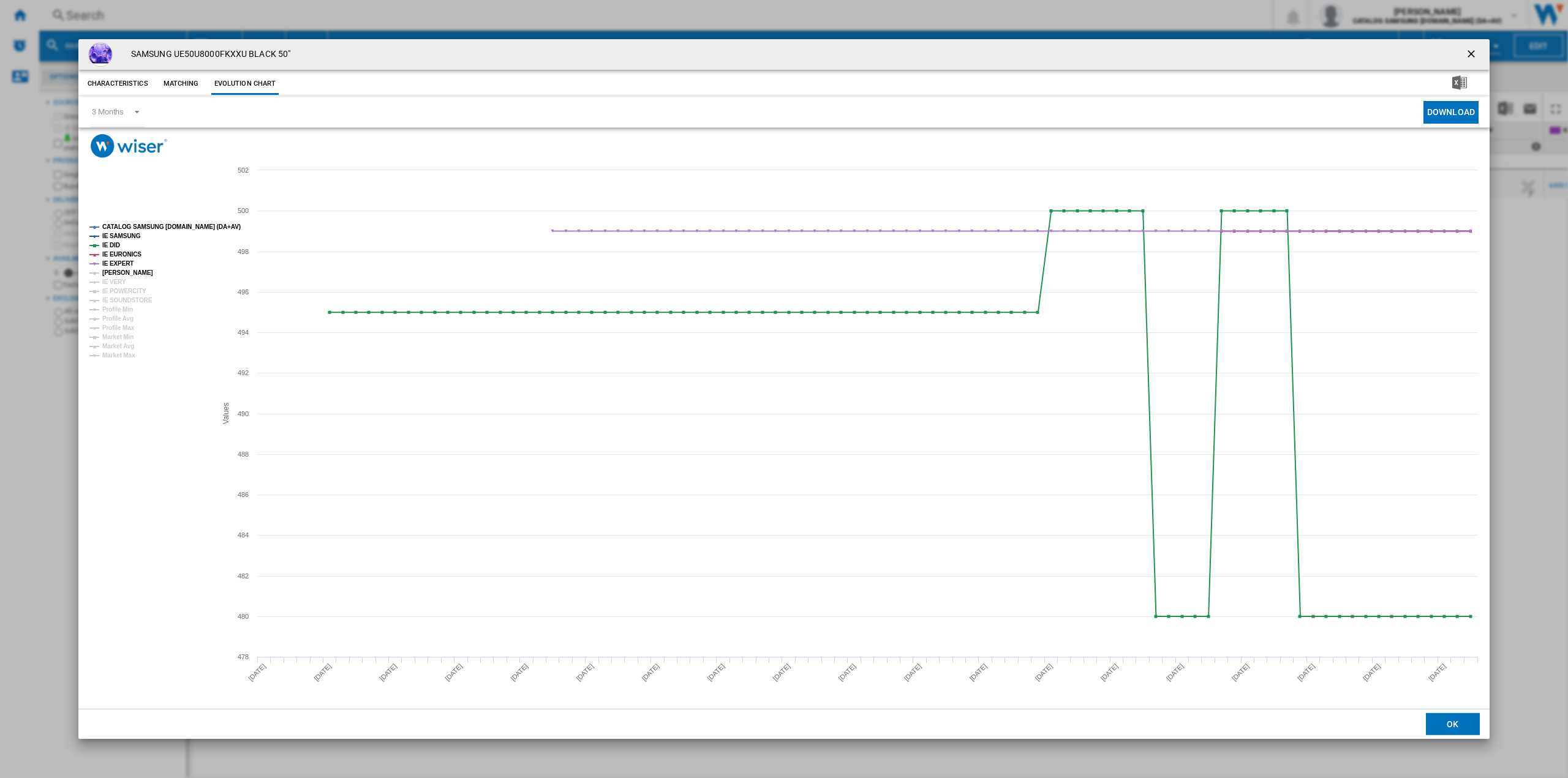
click at [142, 276] on tspan "[PERSON_NAME]" at bounding box center [128, 273] width 51 height 7
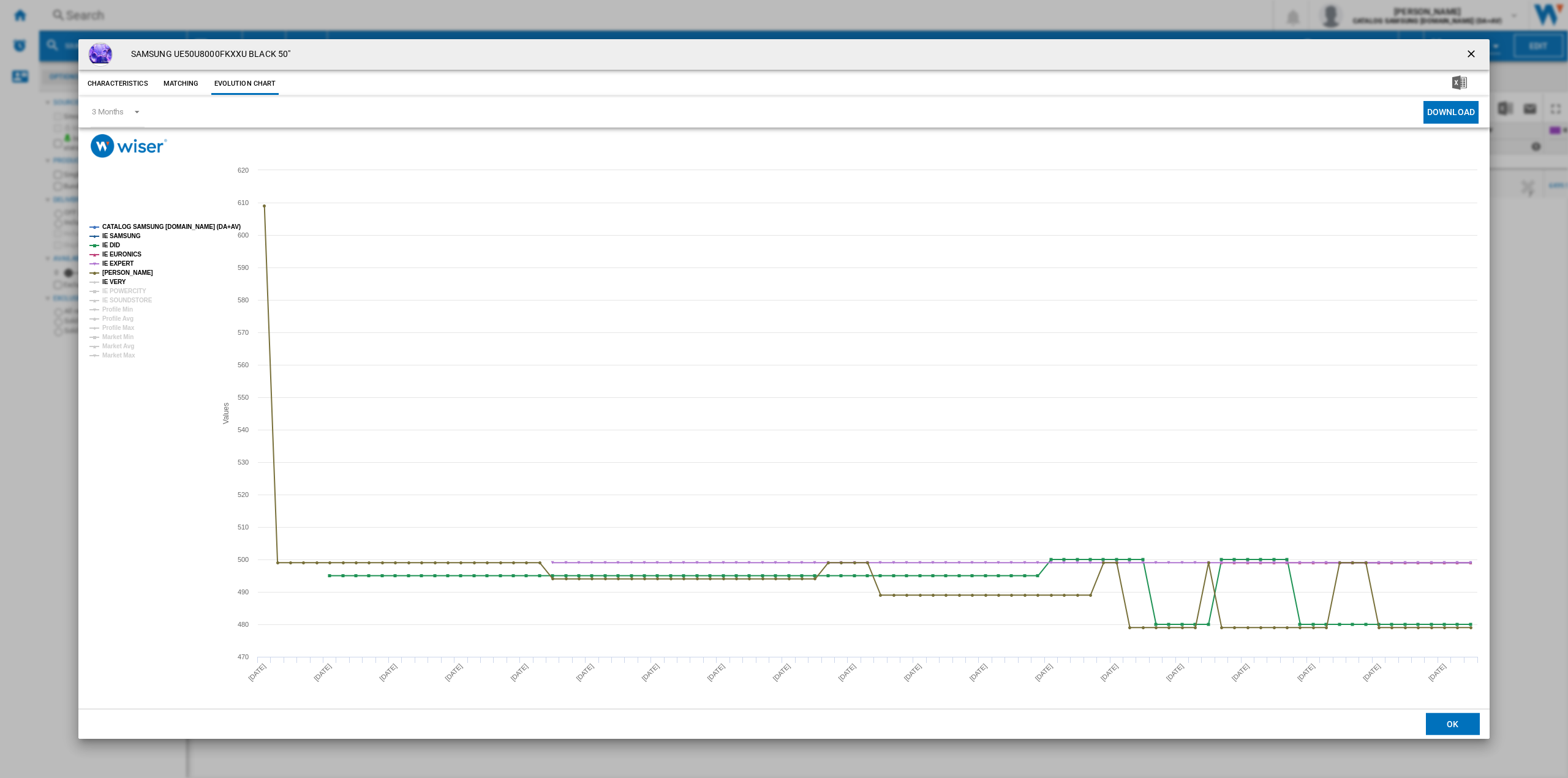
click at [117, 279] on tspan "IE VERY" at bounding box center [114, 282] width 24 height 7
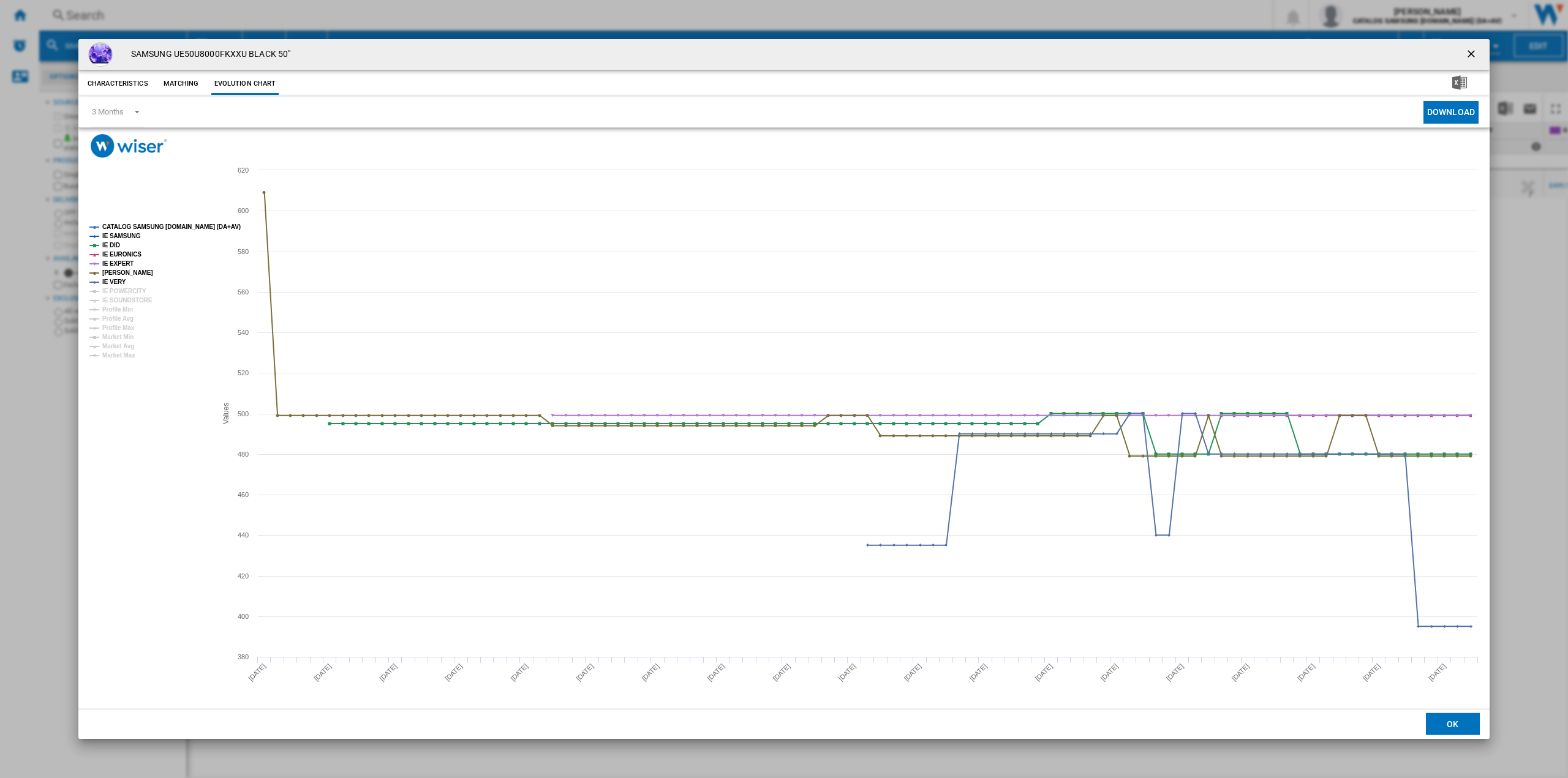
click at [123, 288] on tspan "IE POWERCITY" at bounding box center [125, 291] width 44 height 7
click at [136, 300] on tspan "IE SOUNDSTORE" at bounding box center [127, 301] width 50 height 7
click at [1471, 50] on ng-md-icon "getI18NText('BUTTONS.CLOSE_DIALOG')" at bounding box center [1472, 54] width 15 height 15
